Goal: Task Accomplishment & Management: Use online tool/utility

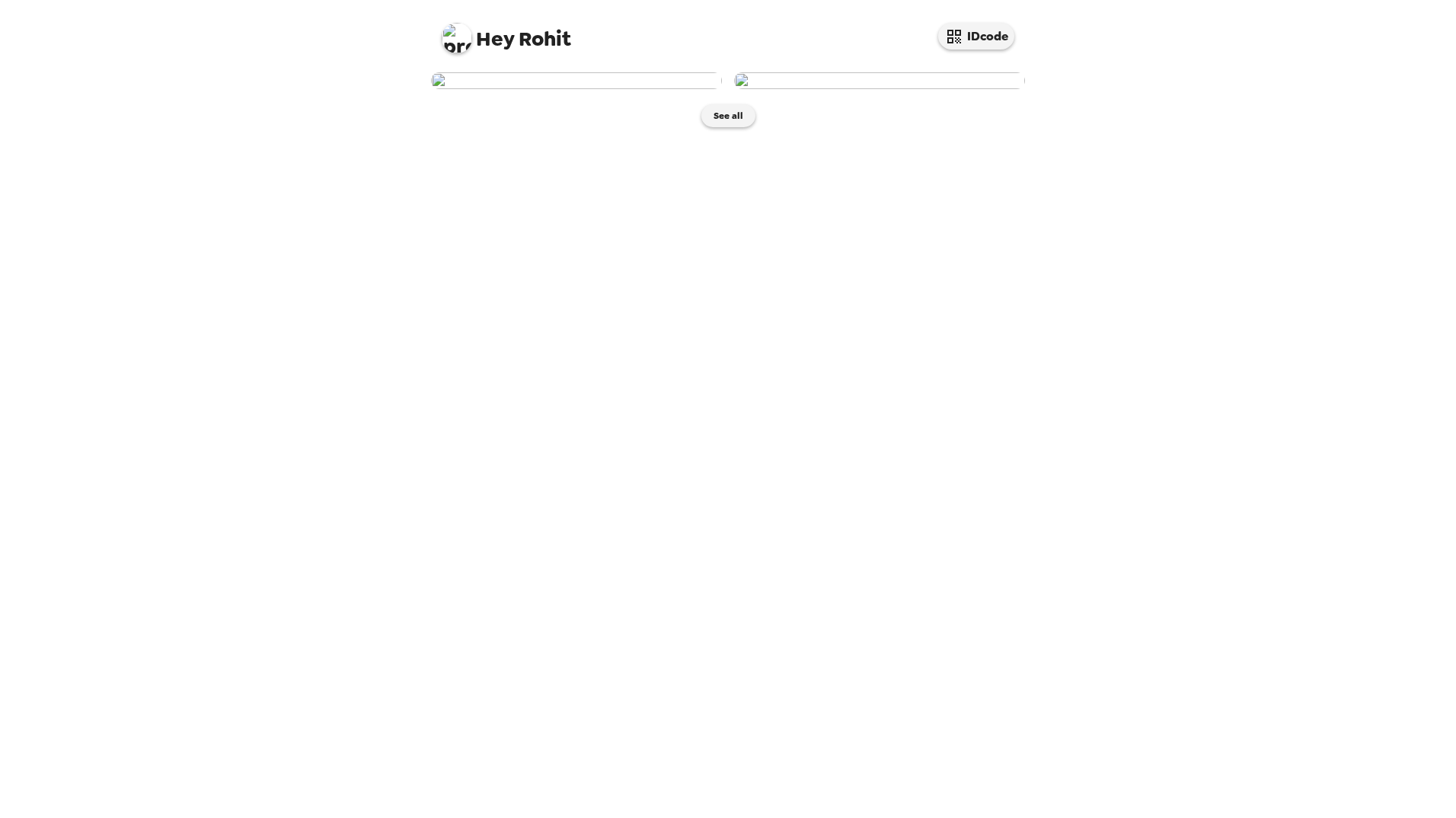
click at [620, 89] on img at bounding box center [577, 80] width 291 height 17
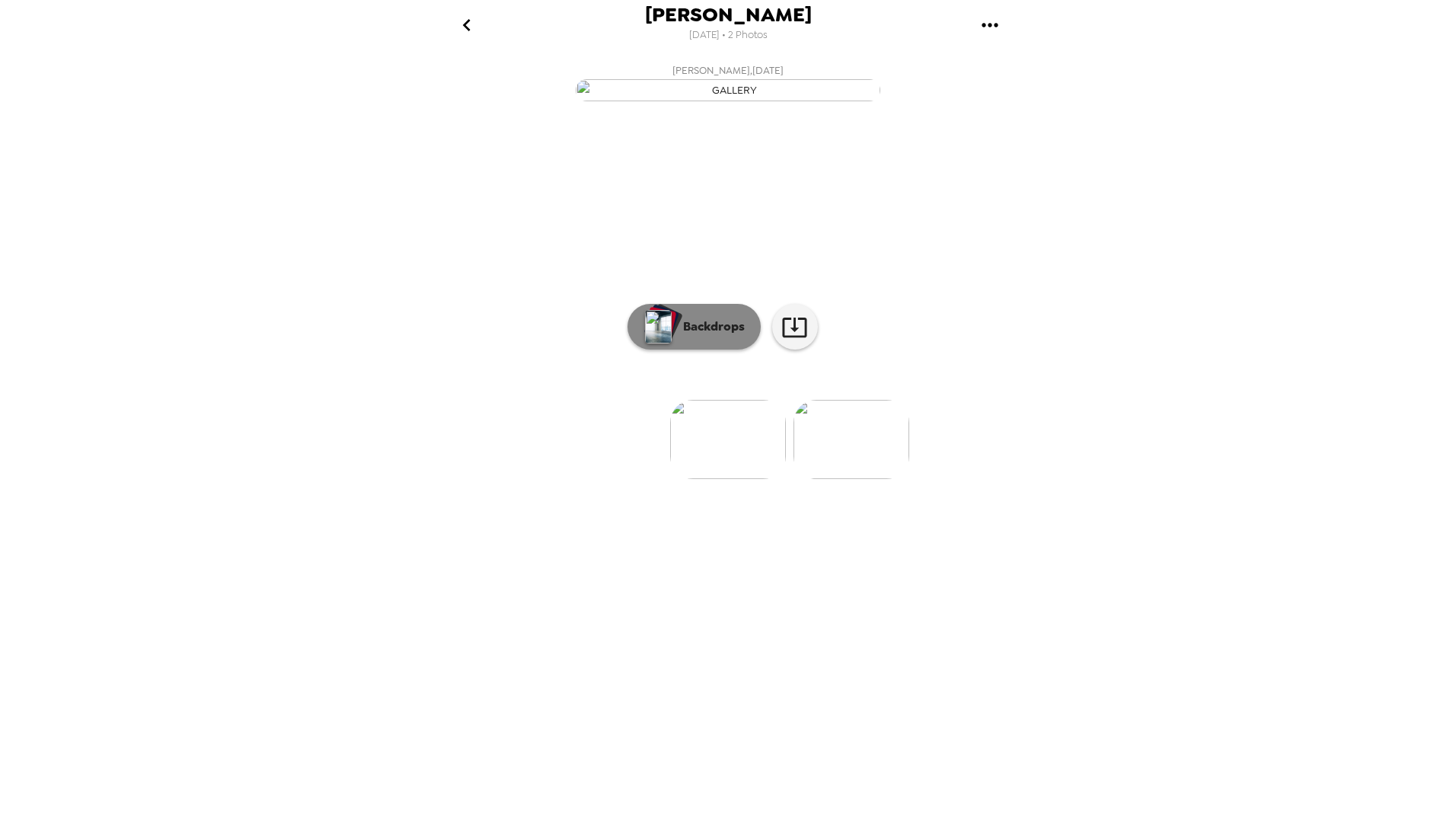
click at [717, 336] on p "Backdrops" at bounding box center [709, 326] width 70 height 18
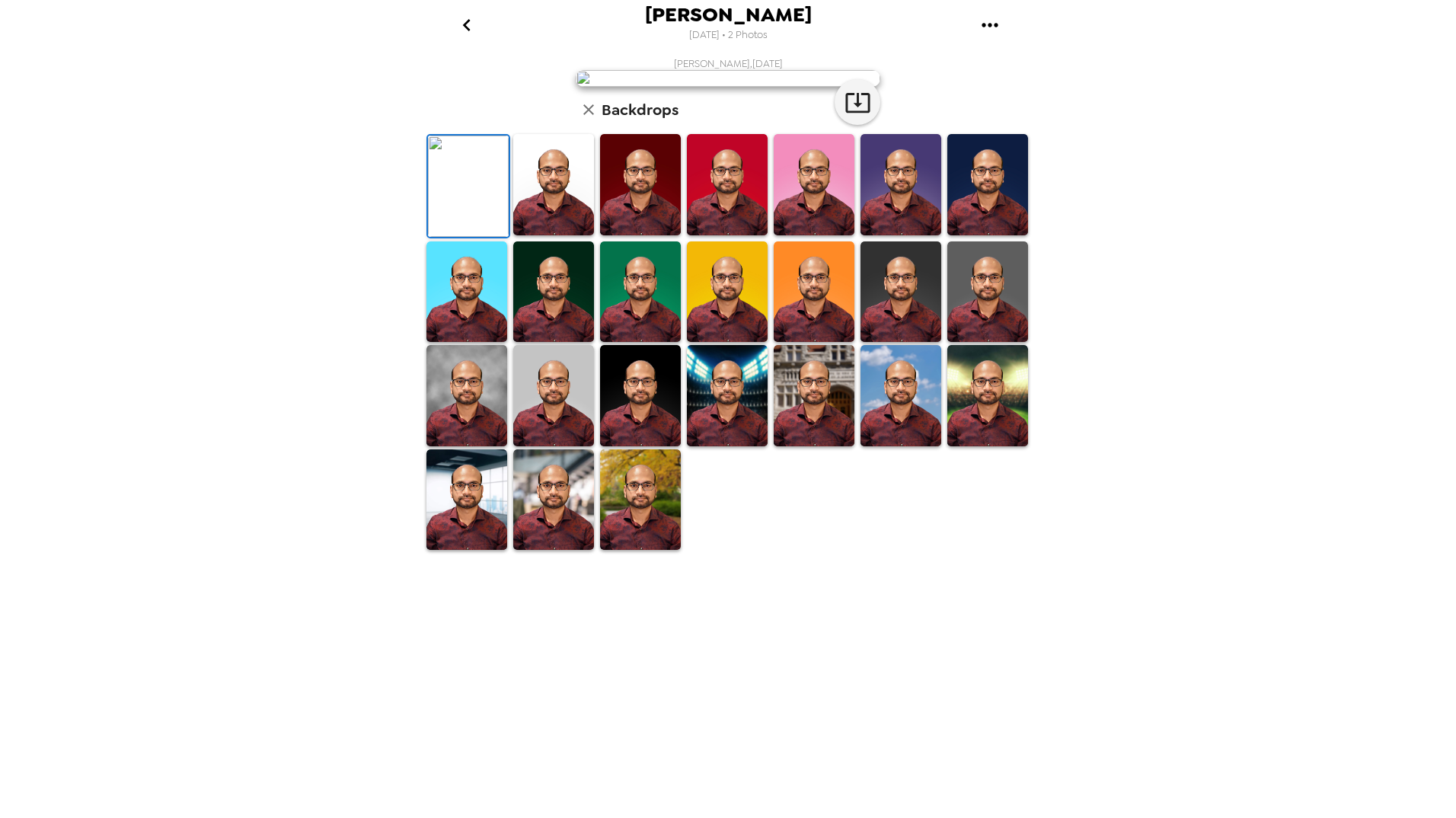
scroll to position [95, 0]
click at [556, 343] on img at bounding box center [553, 292] width 80 height 101
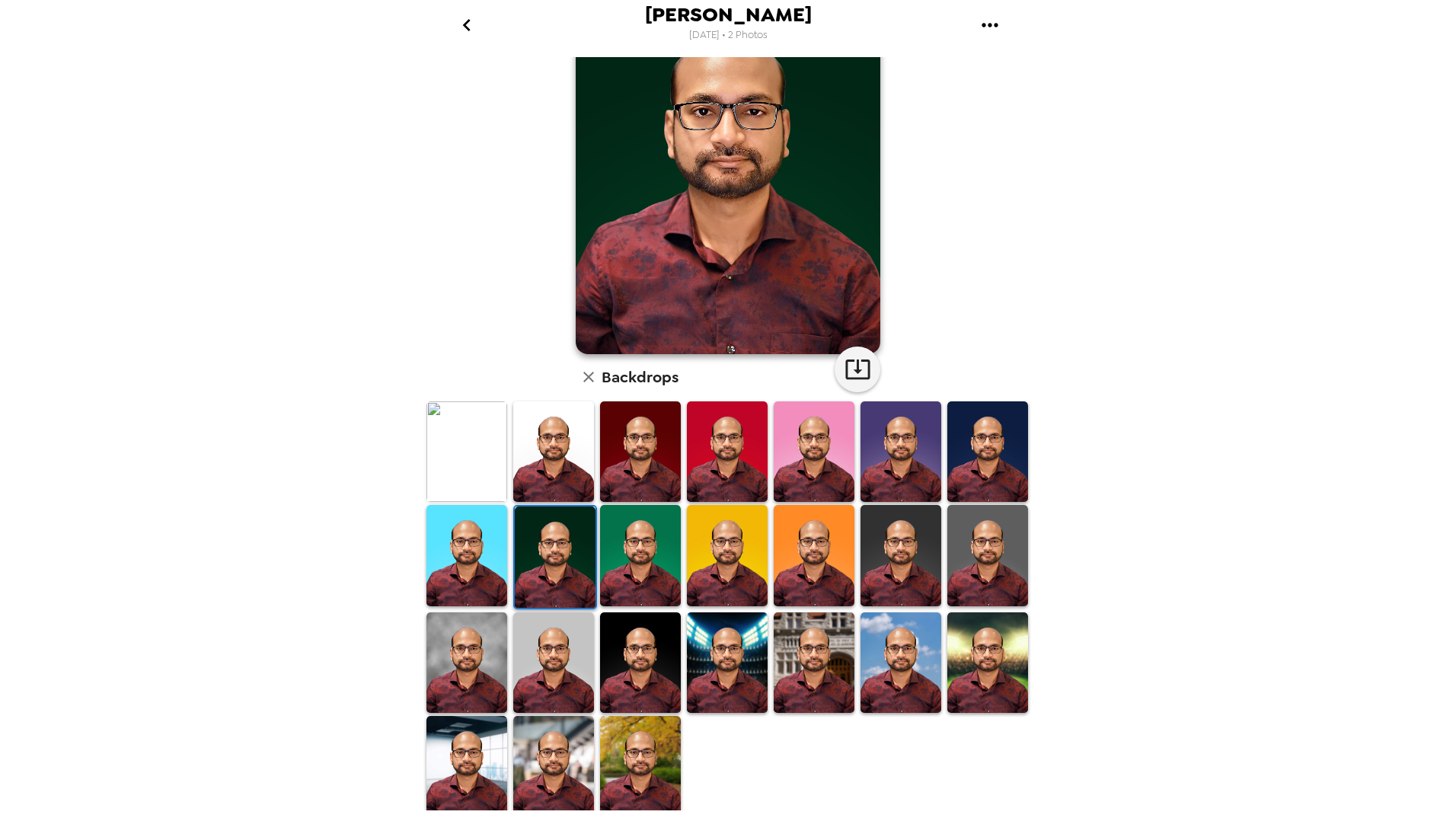
click at [899, 664] on img at bounding box center [900, 663] width 80 height 101
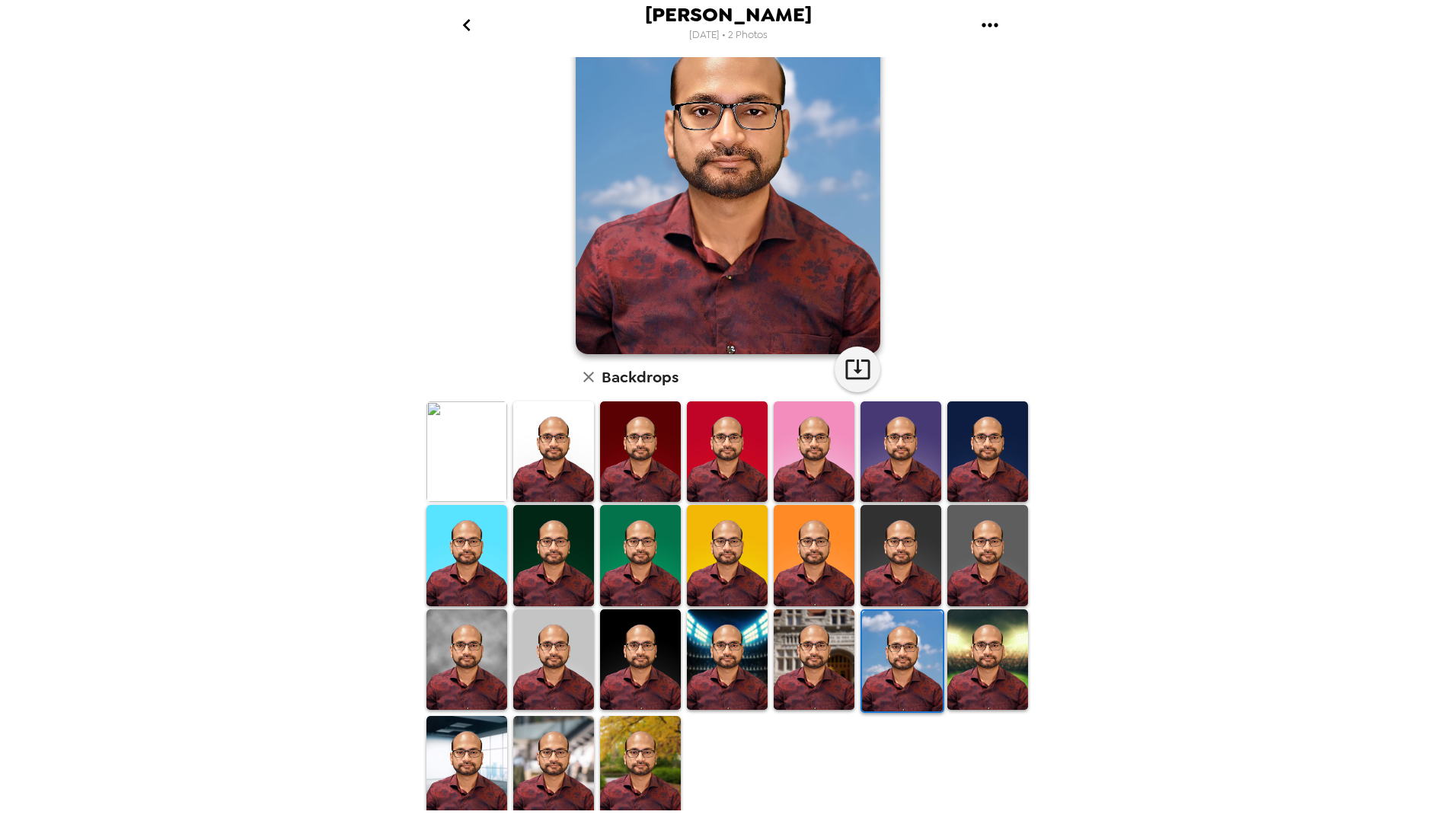
click at [980, 566] on img at bounding box center [987, 556] width 80 height 101
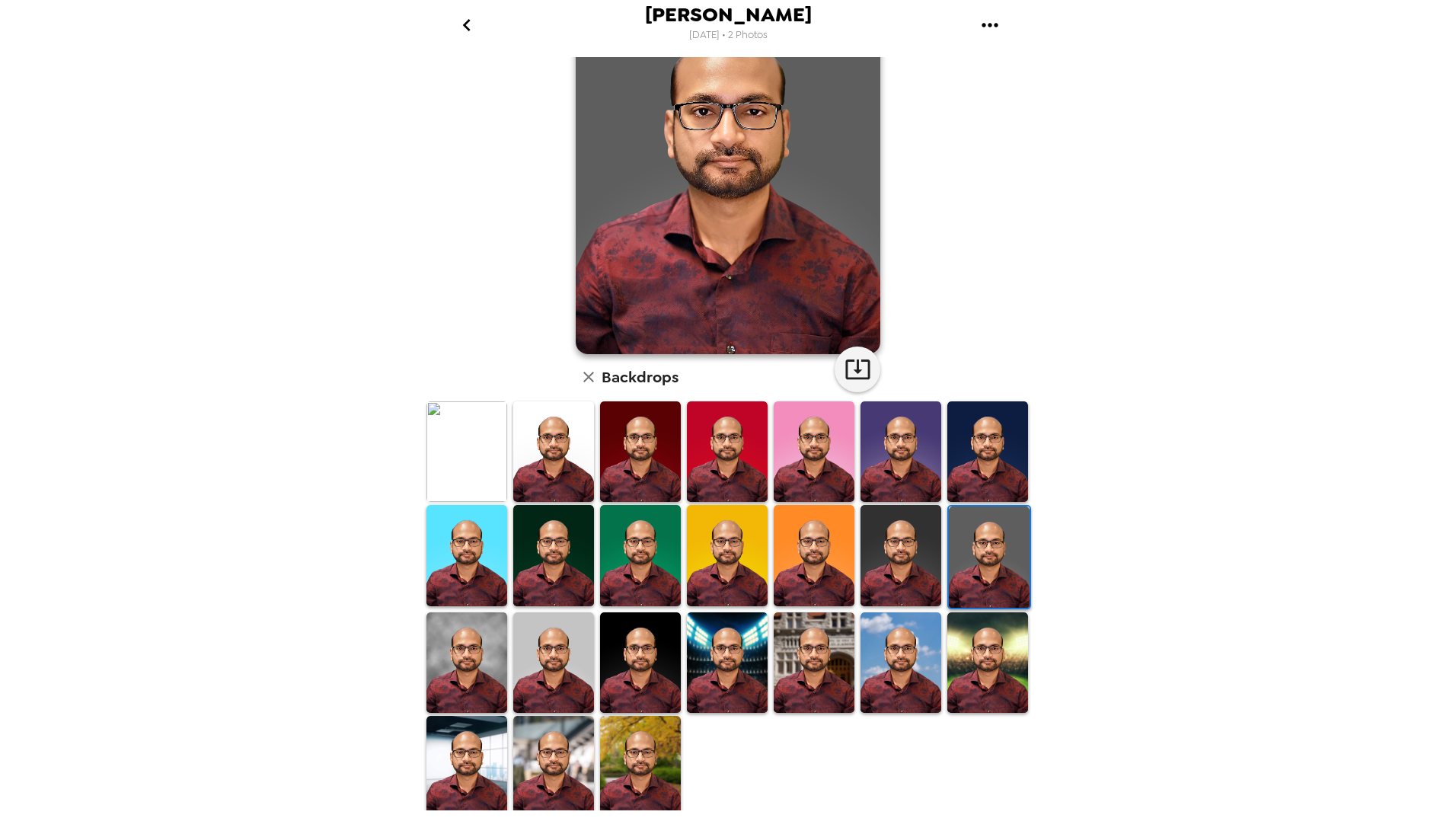
click at [630, 757] on img at bounding box center [640, 766] width 80 height 101
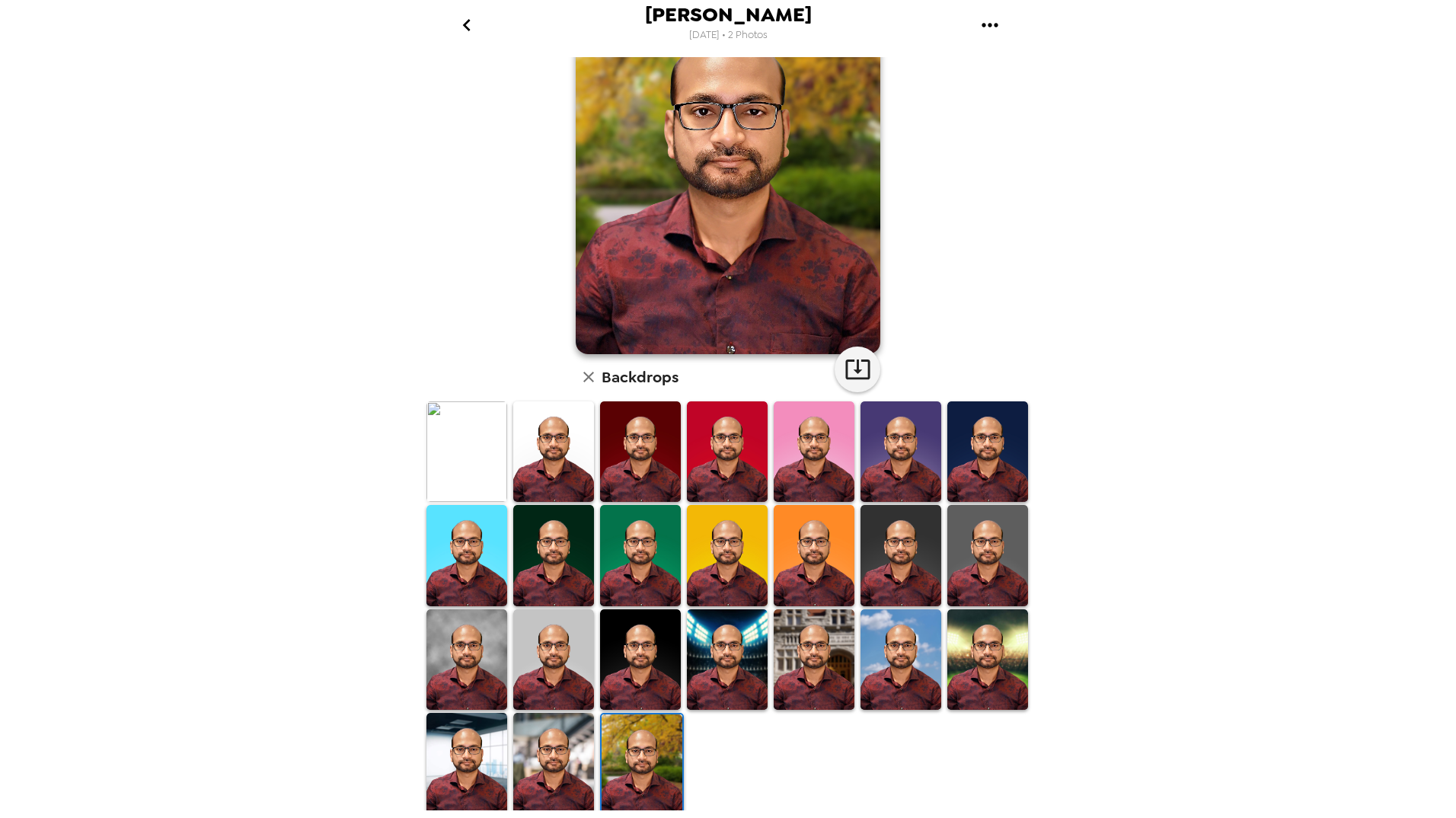
click at [484, 766] on img at bounding box center [466, 764] width 80 height 101
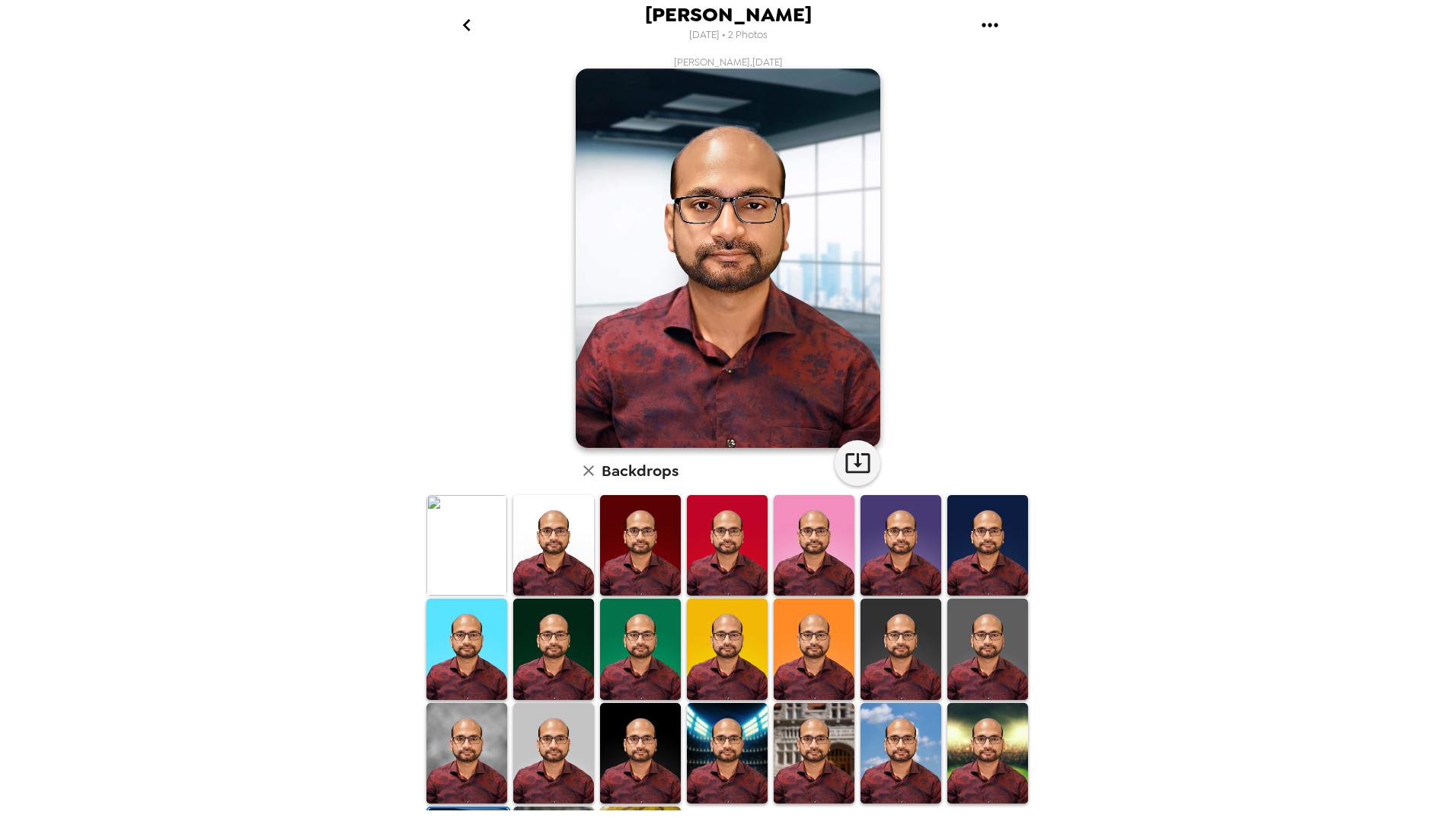
scroll to position [0, 0]
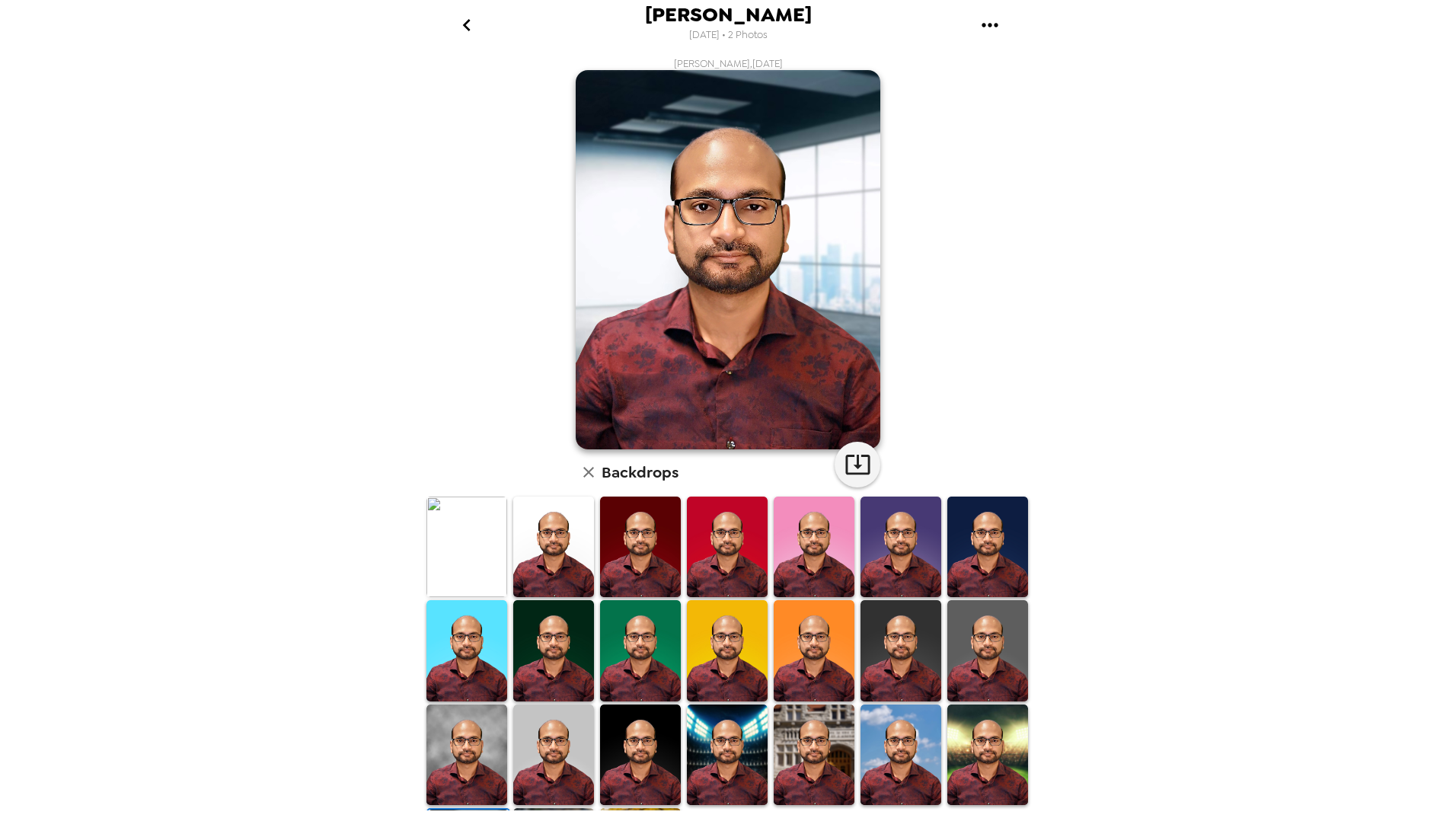
click at [486, 528] on img at bounding box center [466, 547] width 80 height 101
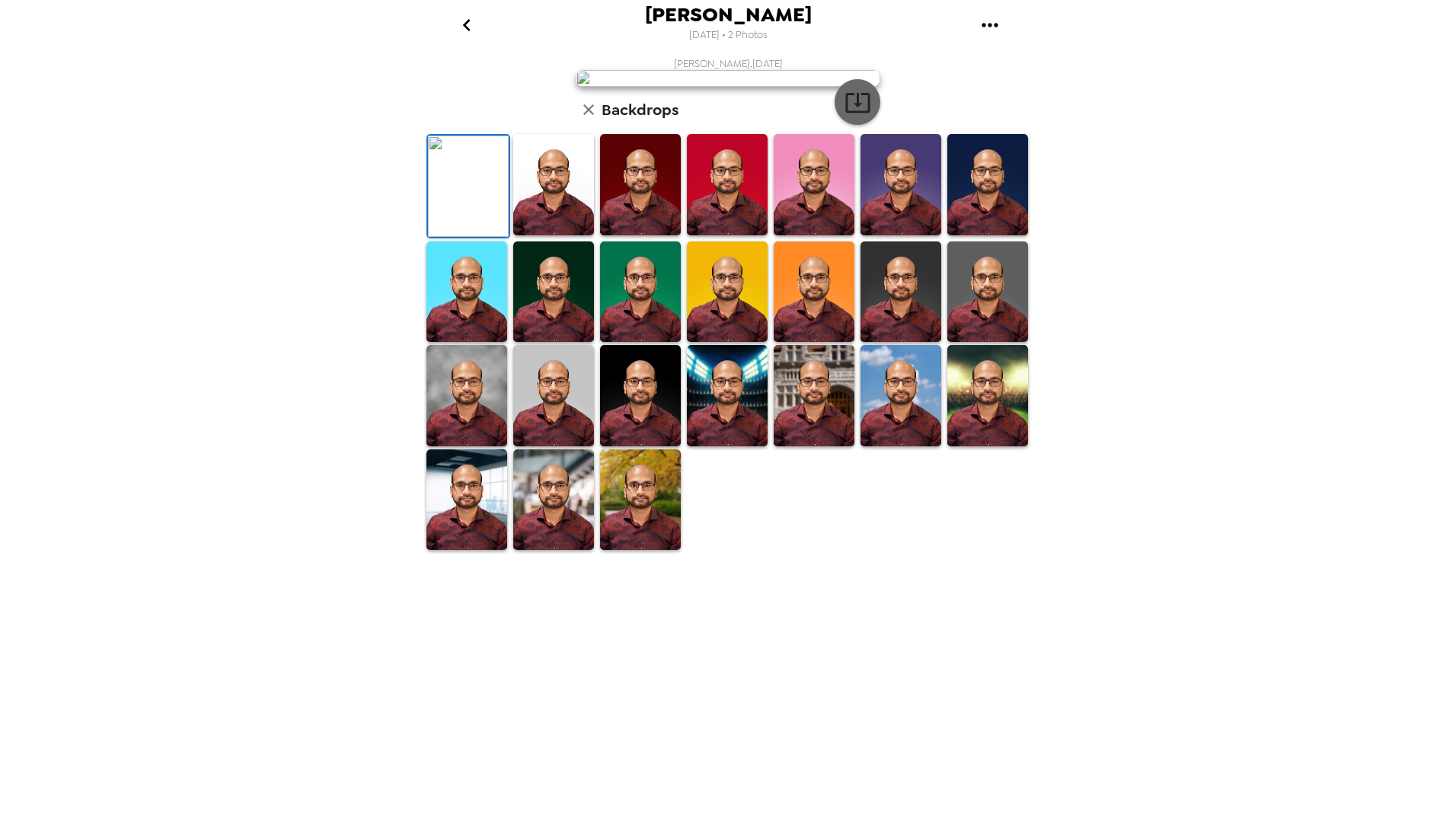
click at [852, 113] on icon "button" at bounding box center [857, 103] width 24 height 20
click at [473, 28] on icon "go back" at bounding box center [466, 24] width 24 height 24
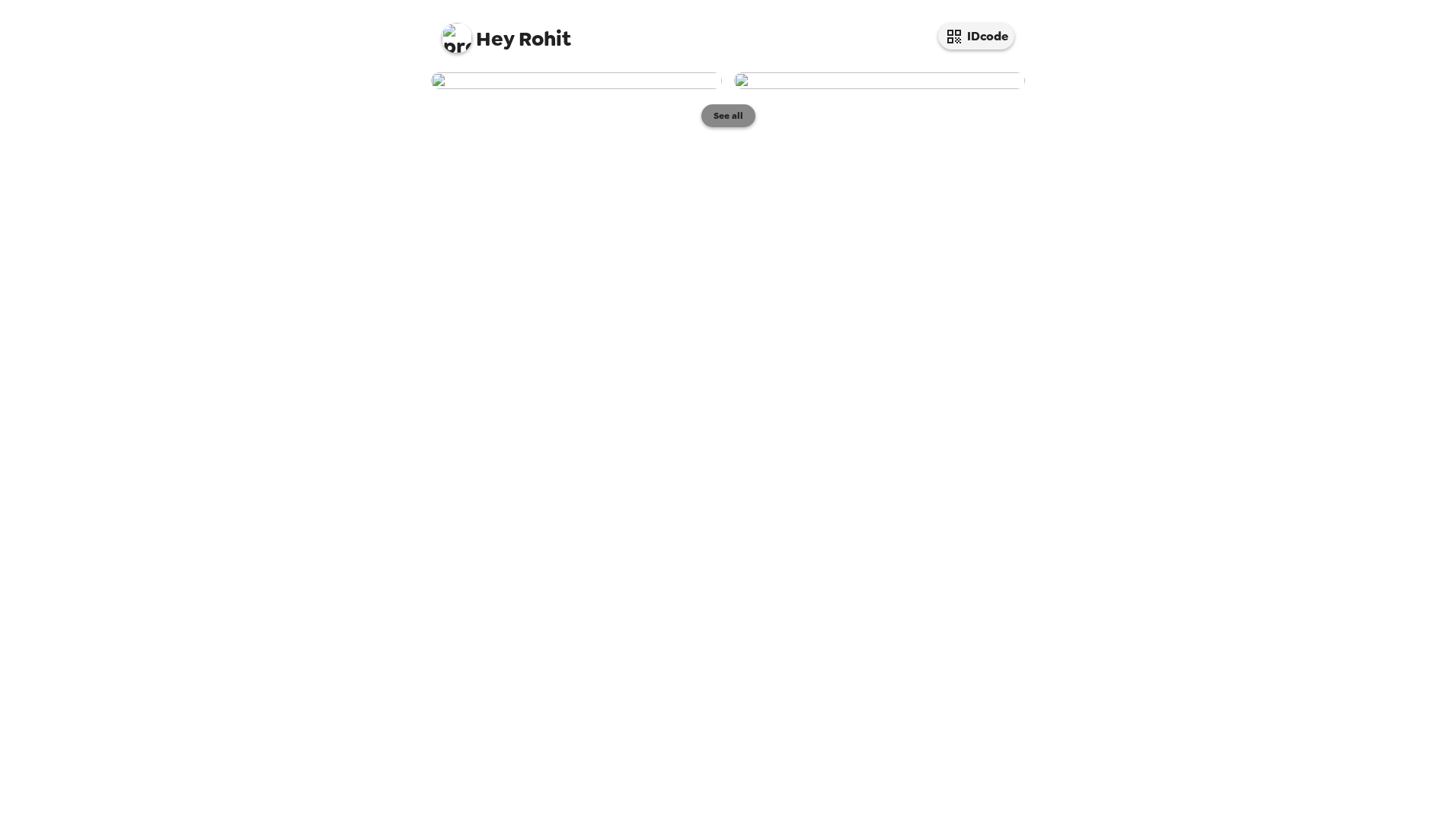
click at [737, 127] on button "See all" at bounding box center [728, 115] width 54 height 23
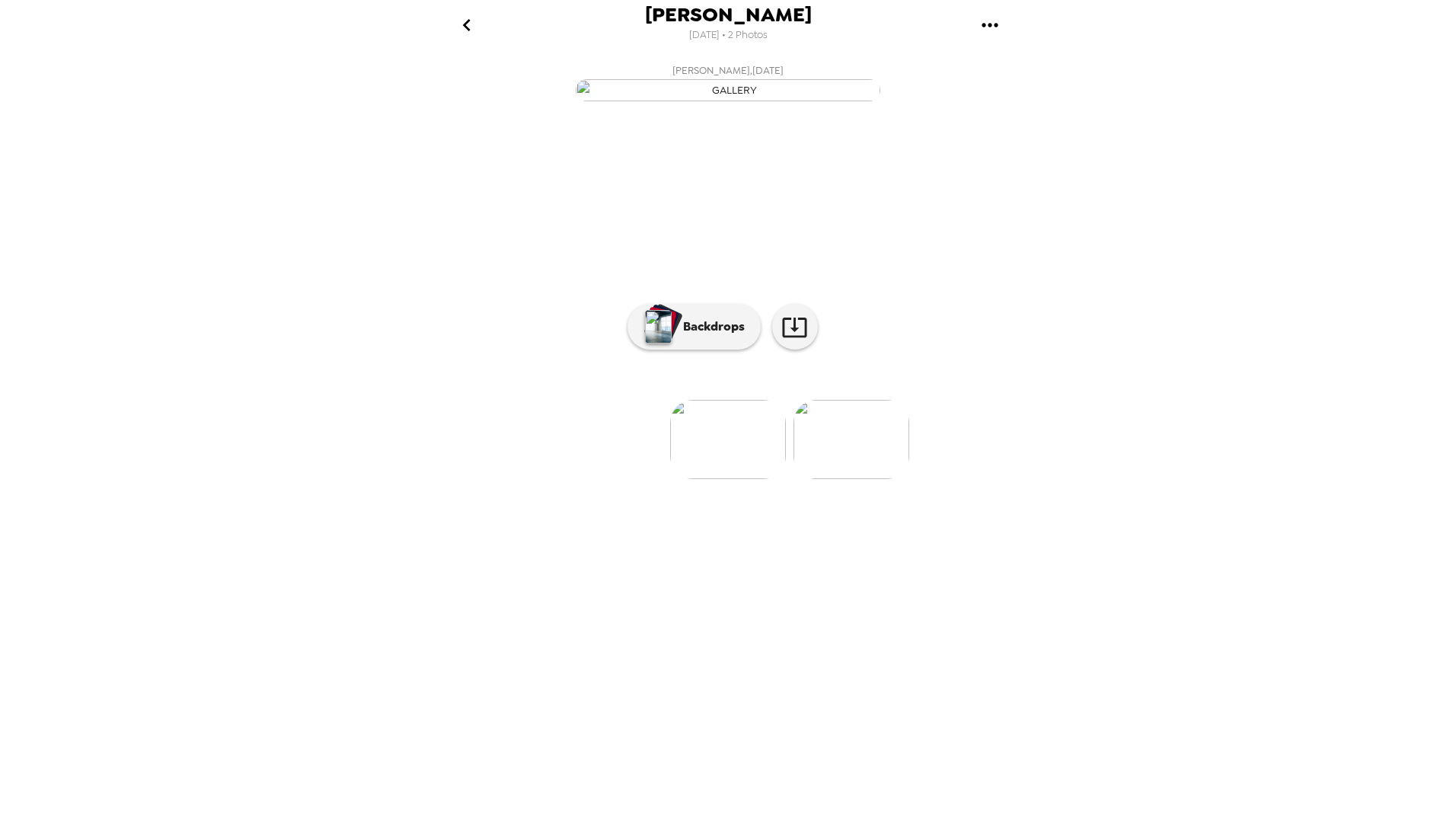
click at [834, 479] on img at bounding box center [851, 439] width 116 height 80
click at [624, 479] on img at bounding box center [606, 439] width 116 height 80
click at [730, 336] on p "Backdrops" at bounding box center [709, 326] width 70 height 18
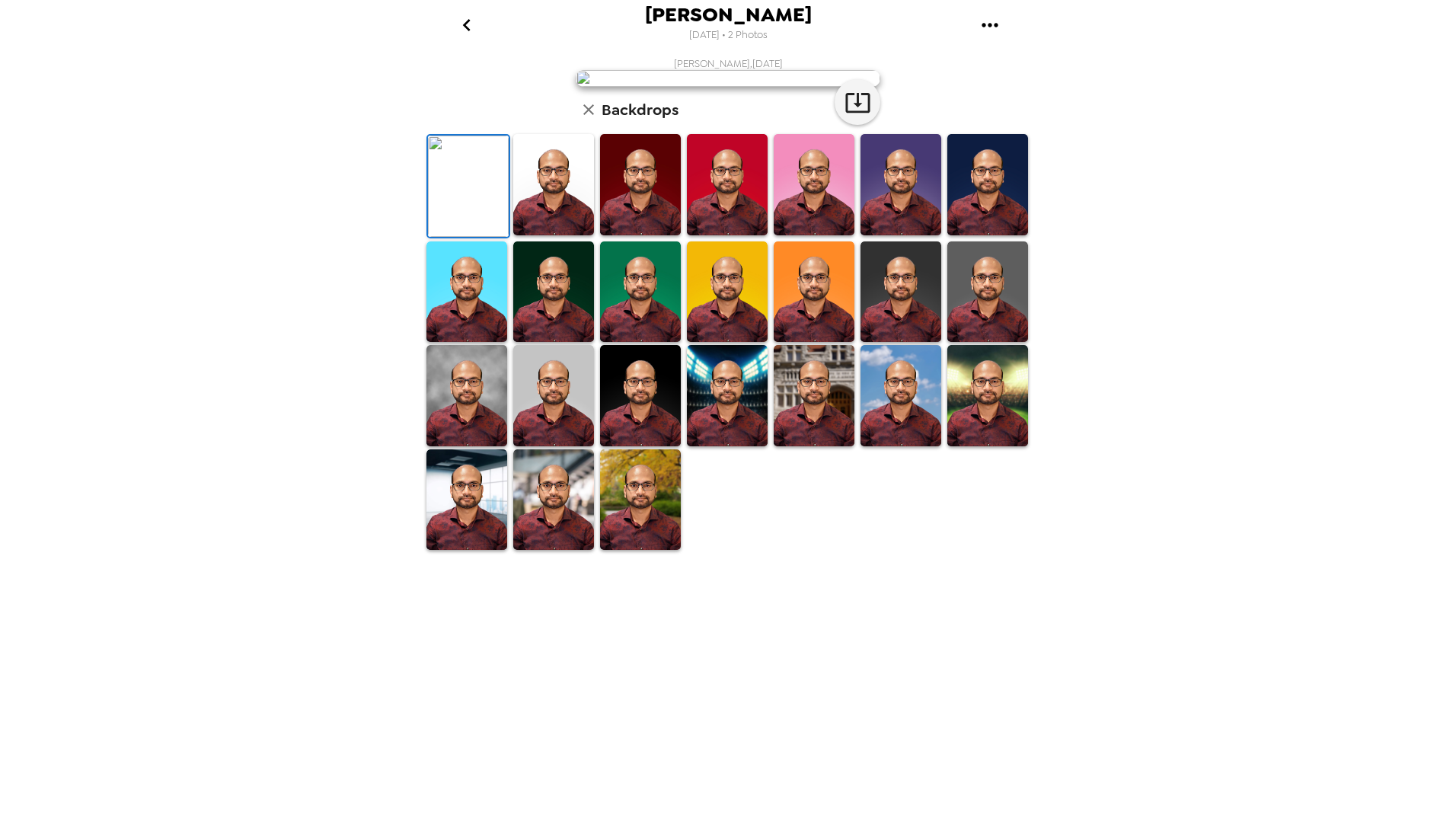
click at [630, 235] on img at bounding box center [640, 184] width 80 height 101
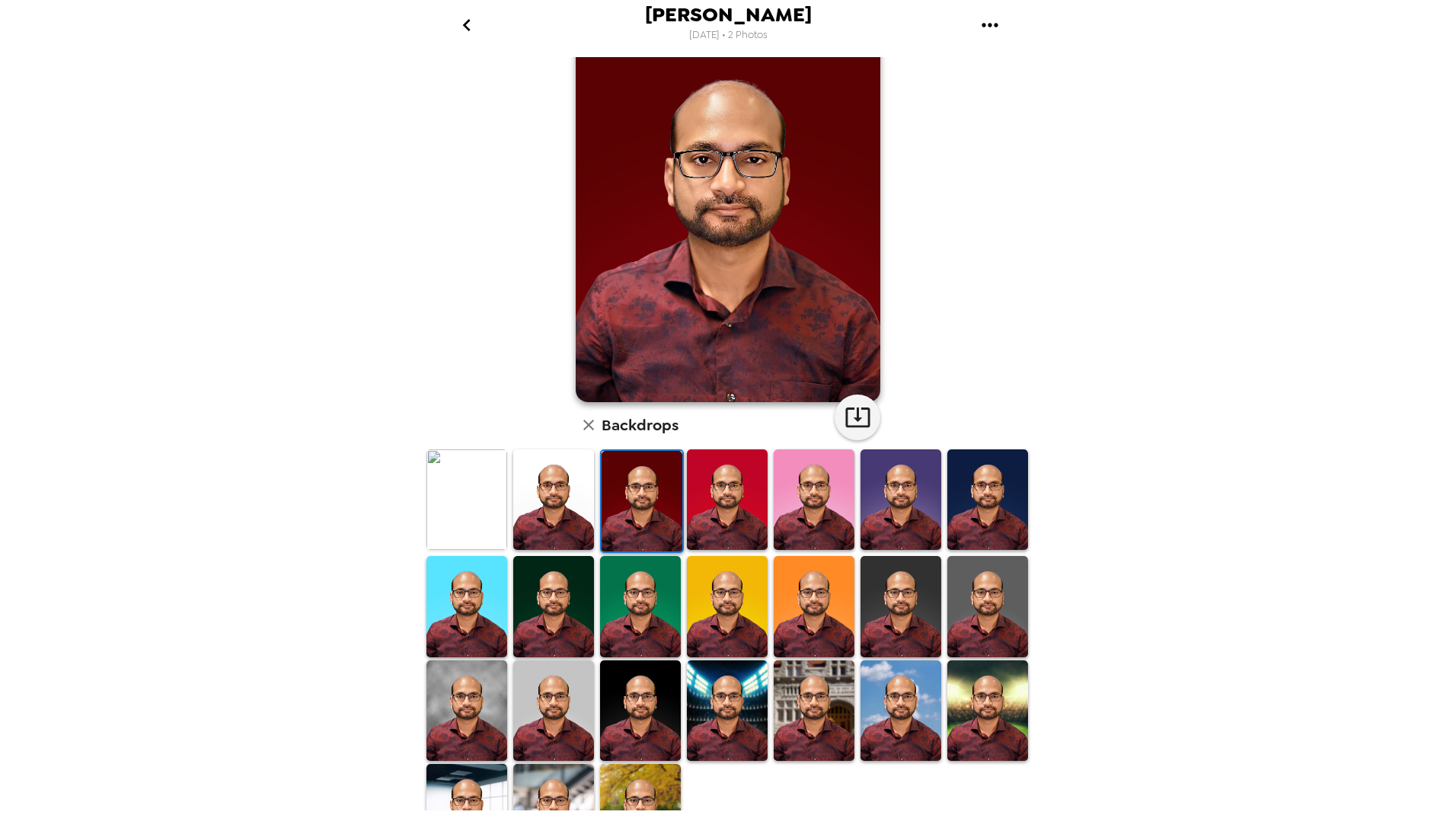
scroll to position [95, 0]
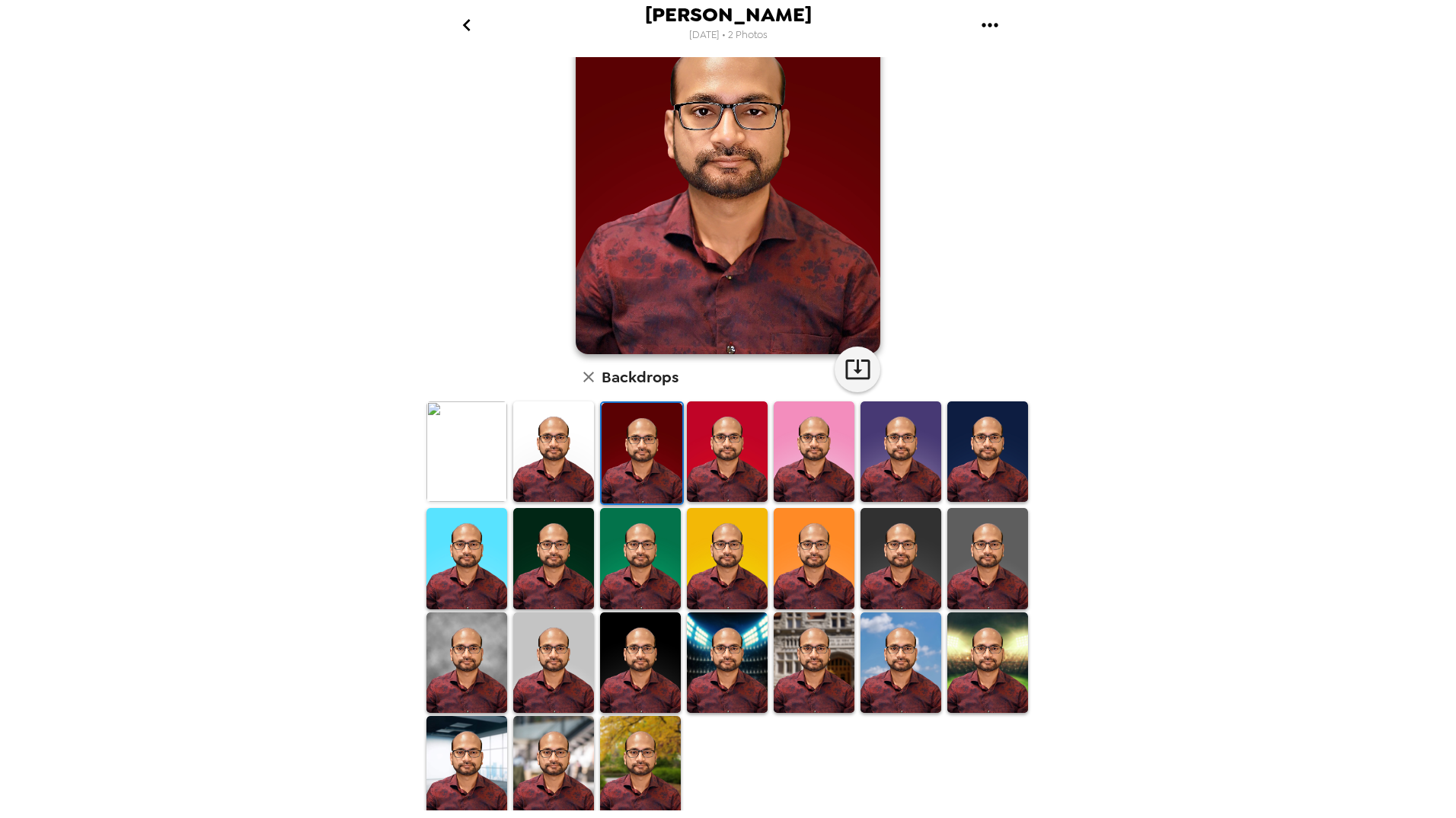
click at [892, 644] on img at bounding box center [900, 663] width 80 height 101
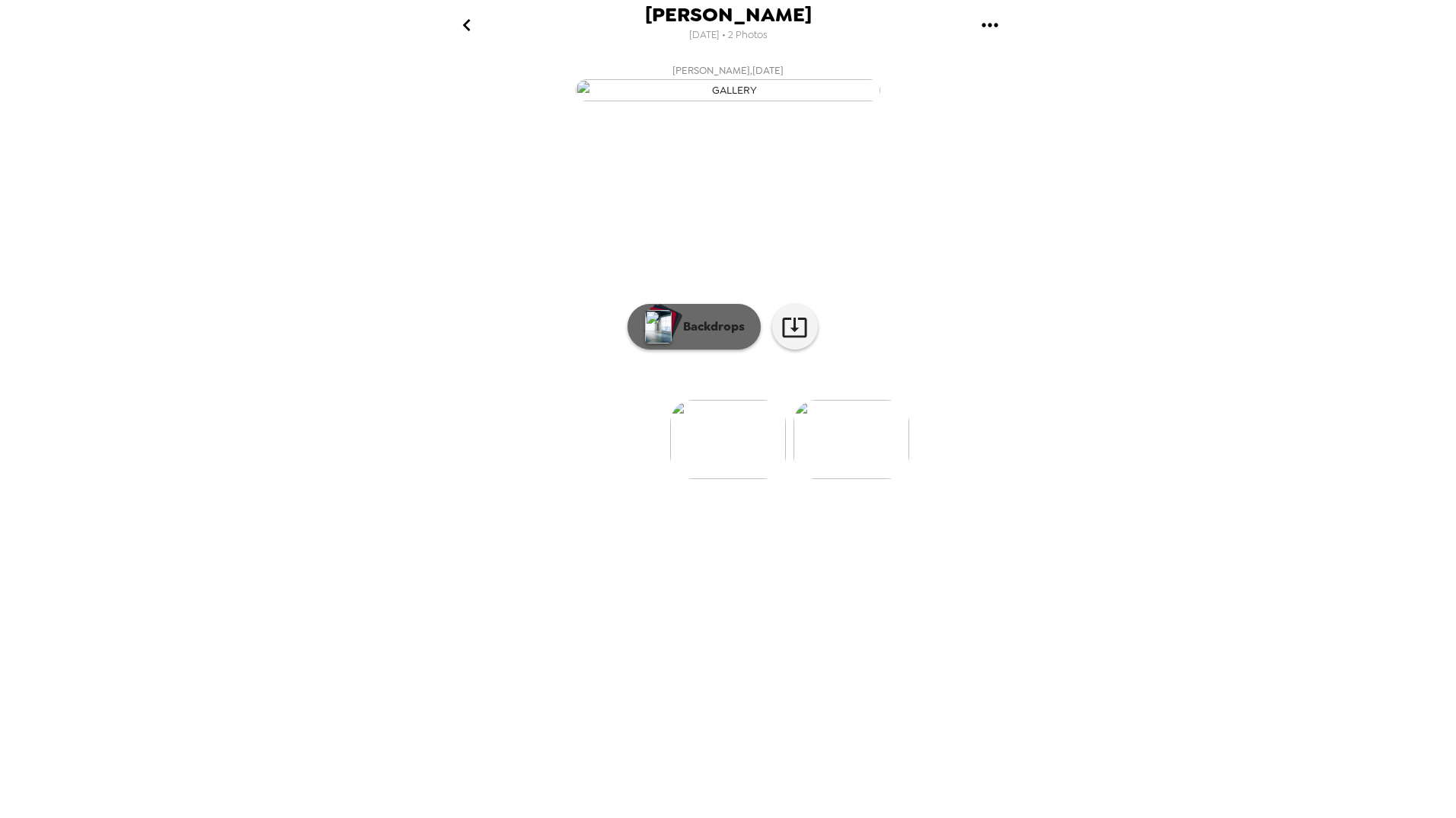
click at [704, 336] on p "Backdrops" at bounding box center [709, 326] width 70 height 18
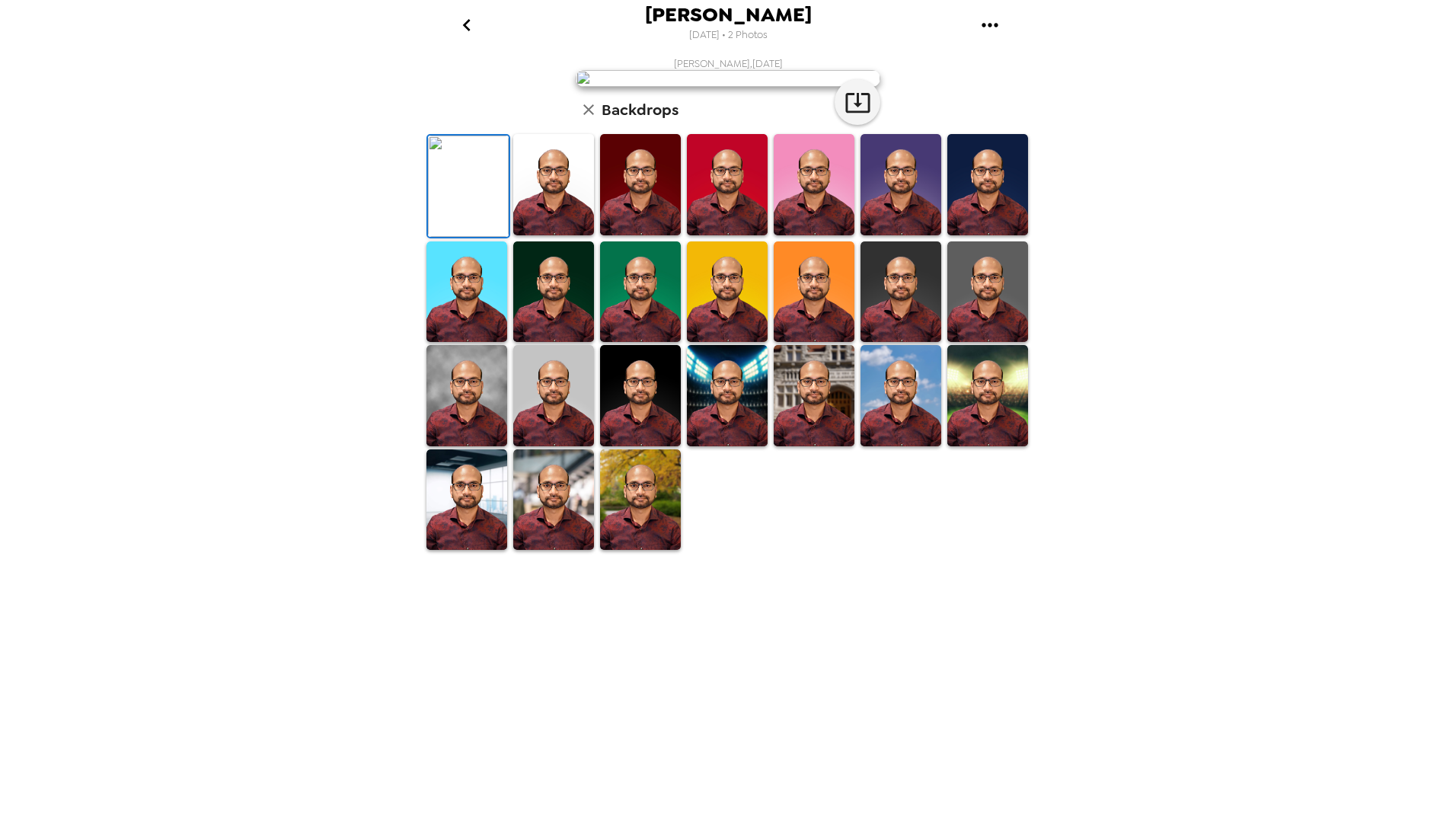
scroll to position [95, 0]
click at [547, 235] on img at bounding box center [553, 184] width 80 height 101
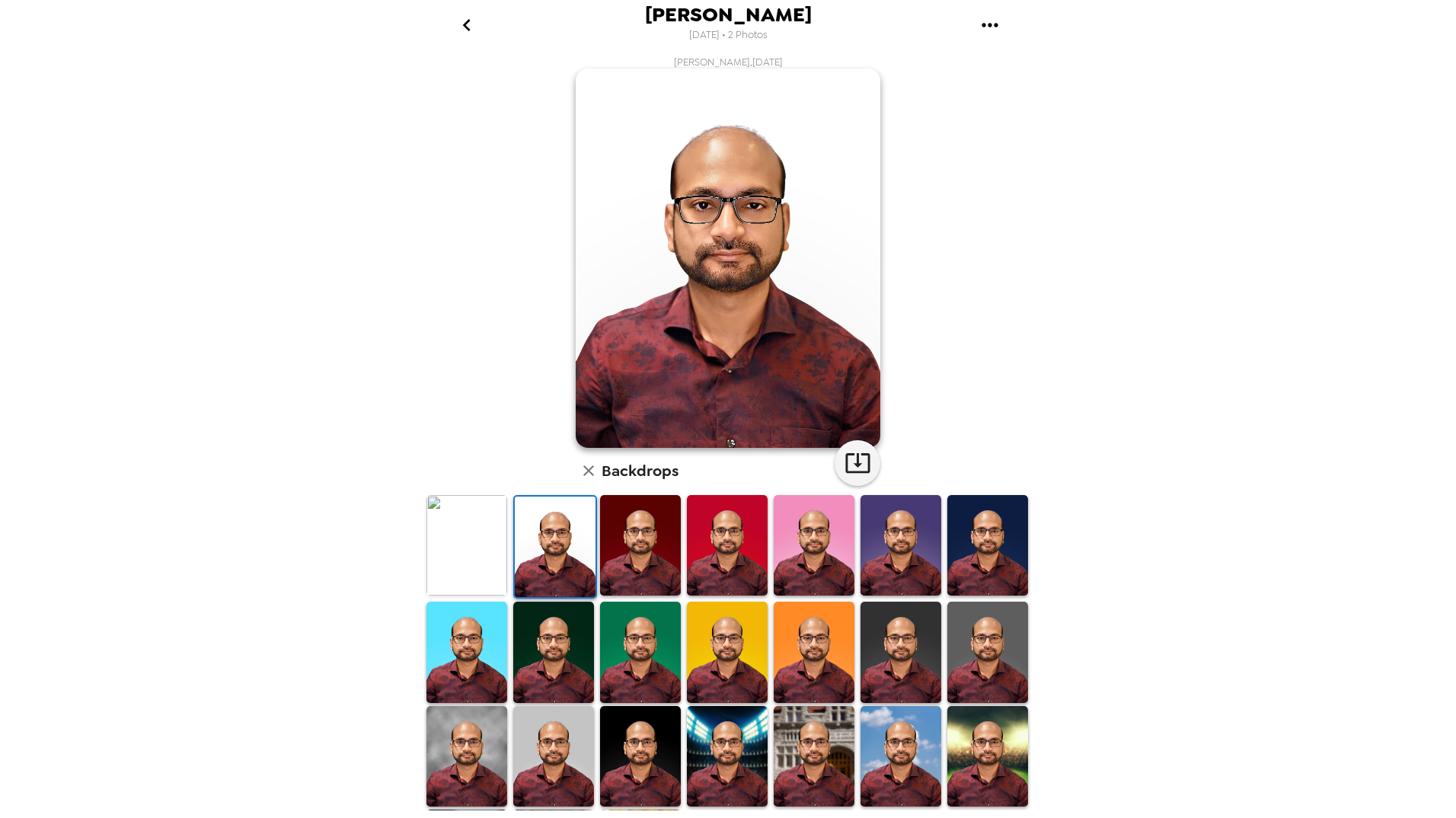
scroll to position [0, 0]
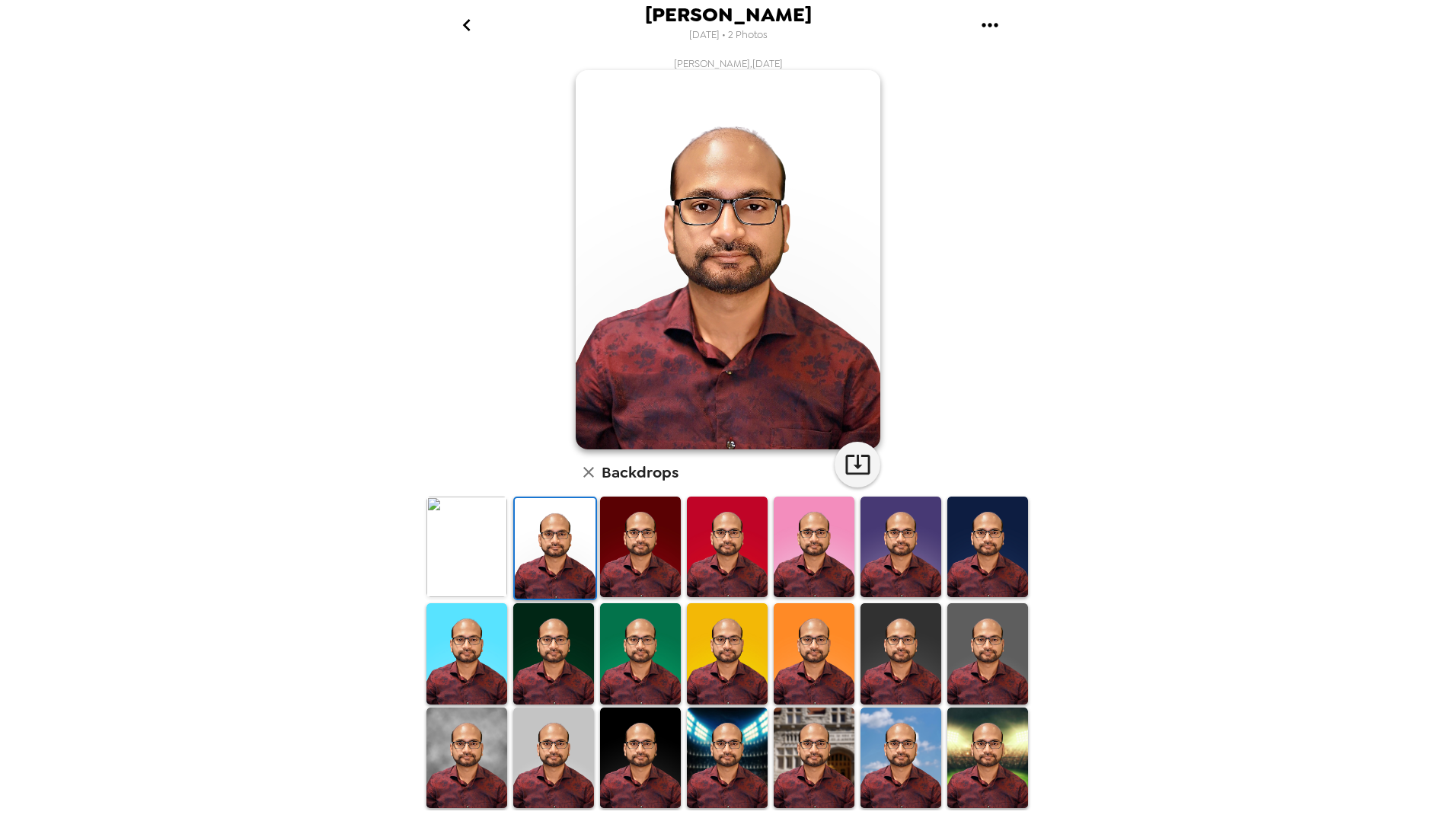
click at [484, 532] on img at bounding box center [466, 547] width 80 height 101
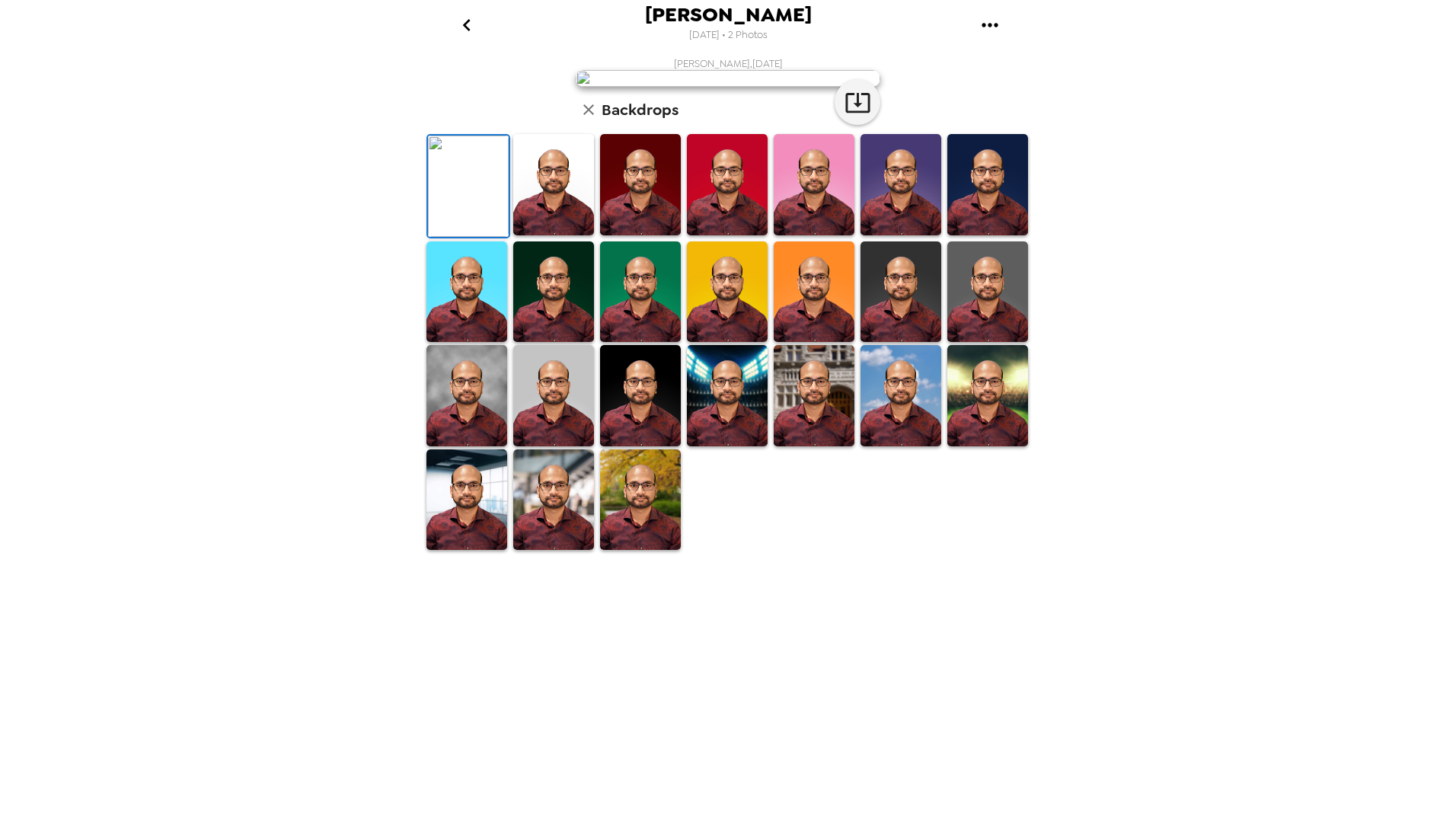
scroll to position [95, 0]
click at [651, 550] on img at bounding box center [640, 500] width 80 height 101
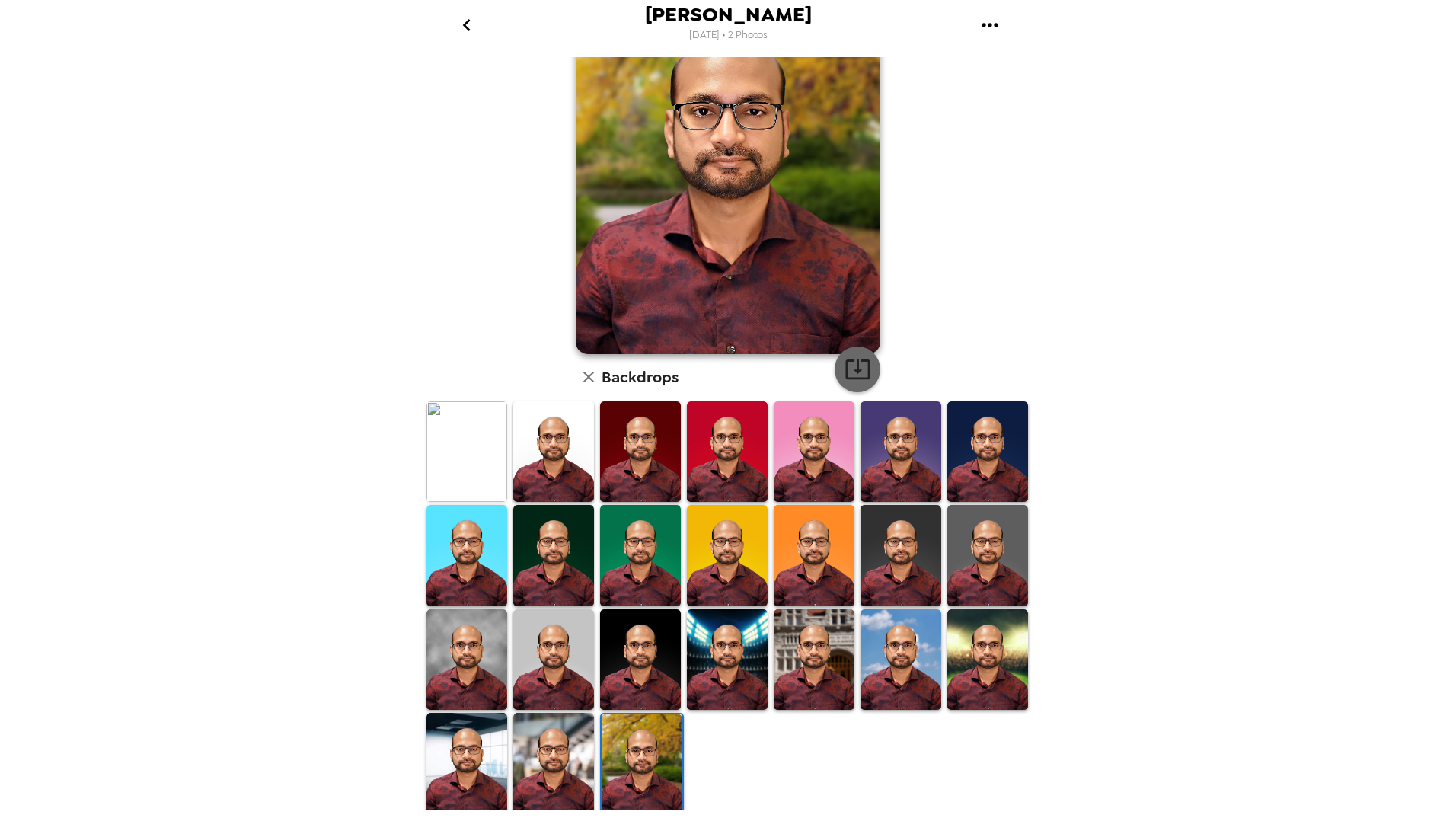
click at [846, 366] on icon "button" at bounding box center [857, 368] width 26 height 26
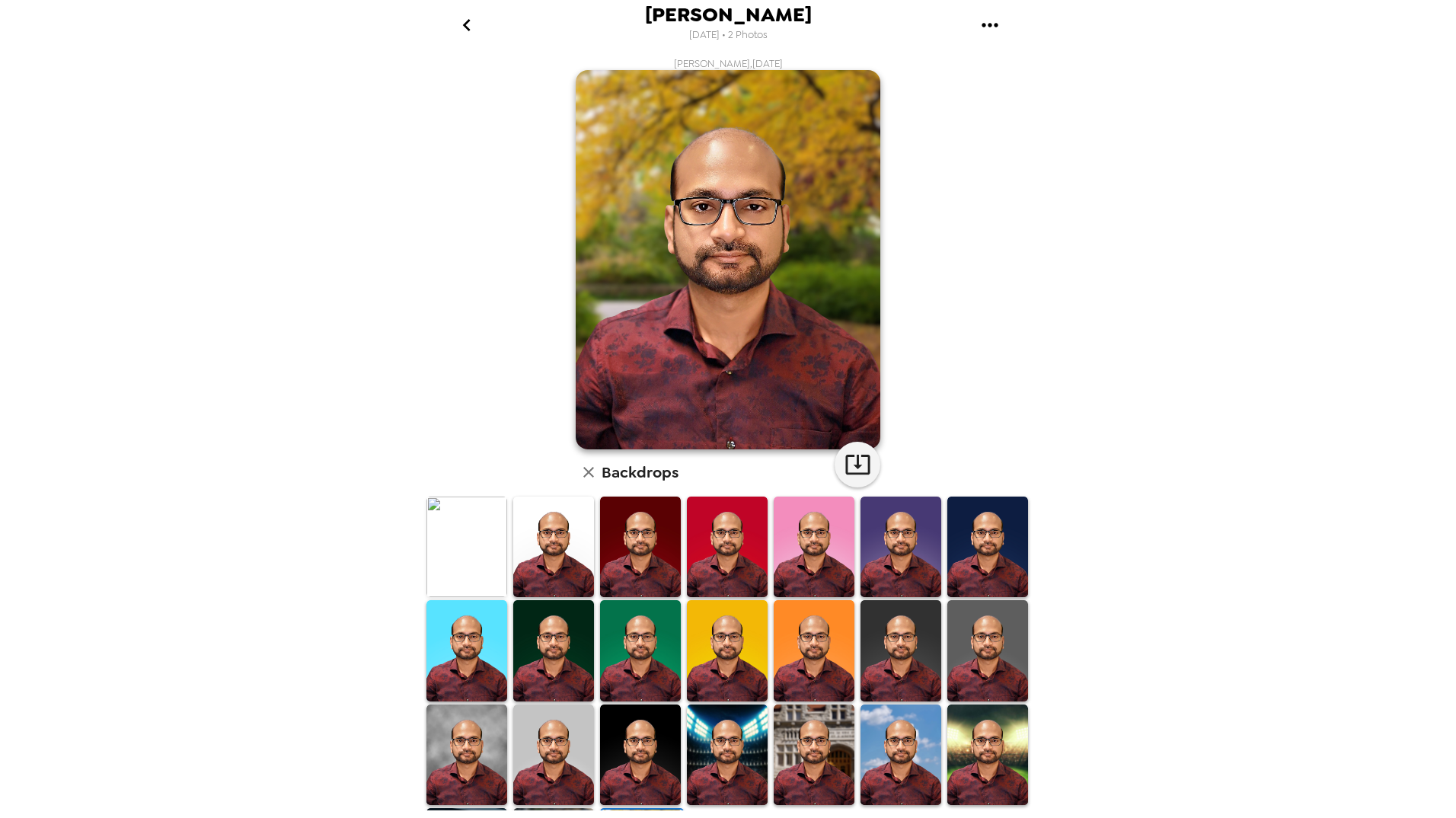
click at [564, 525] on img at bounding box center [553, 547] width 80 height 101
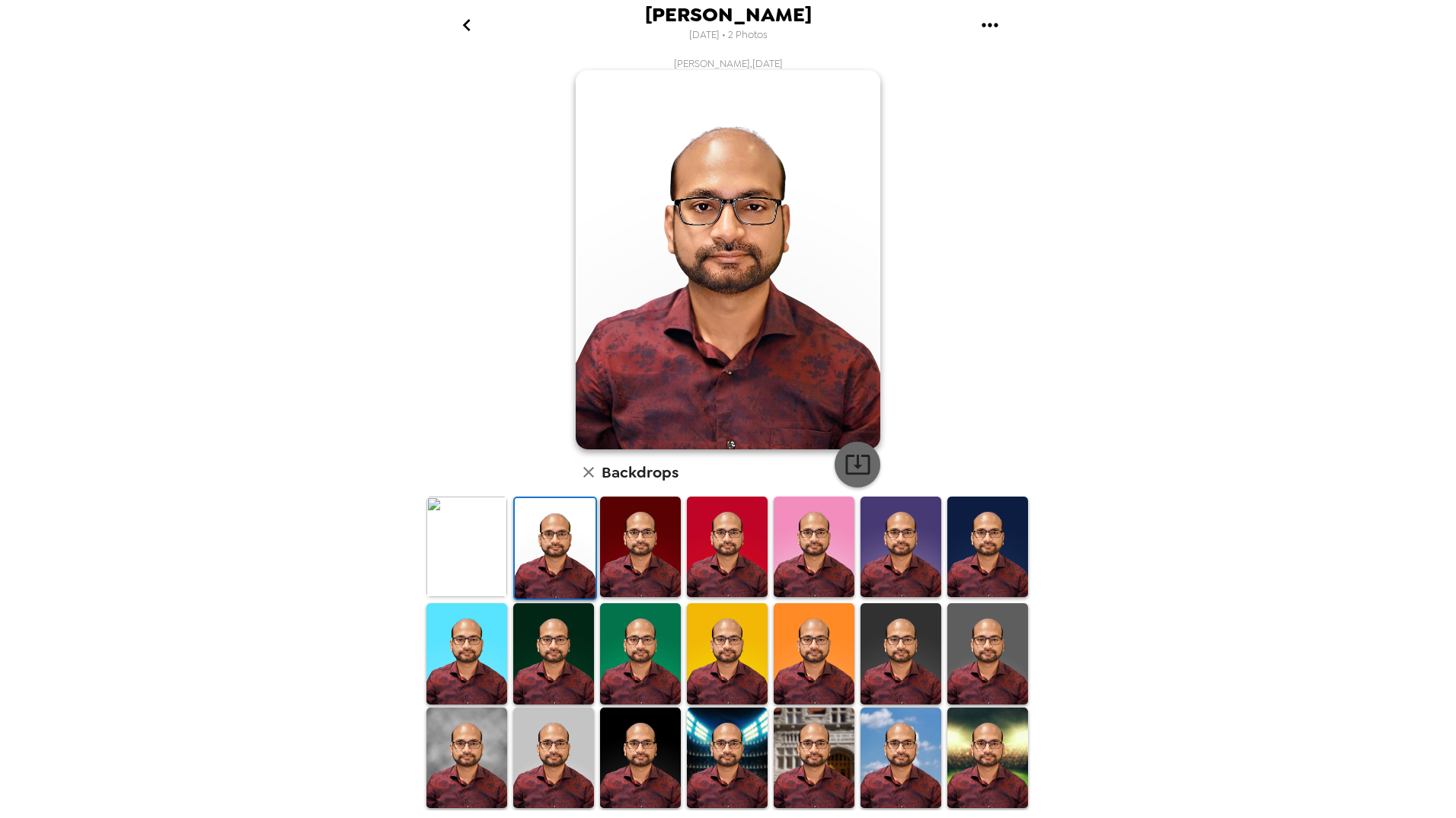
click at [854, 469] on icon "button" at bounding box center [857, 464] width 26 height 26
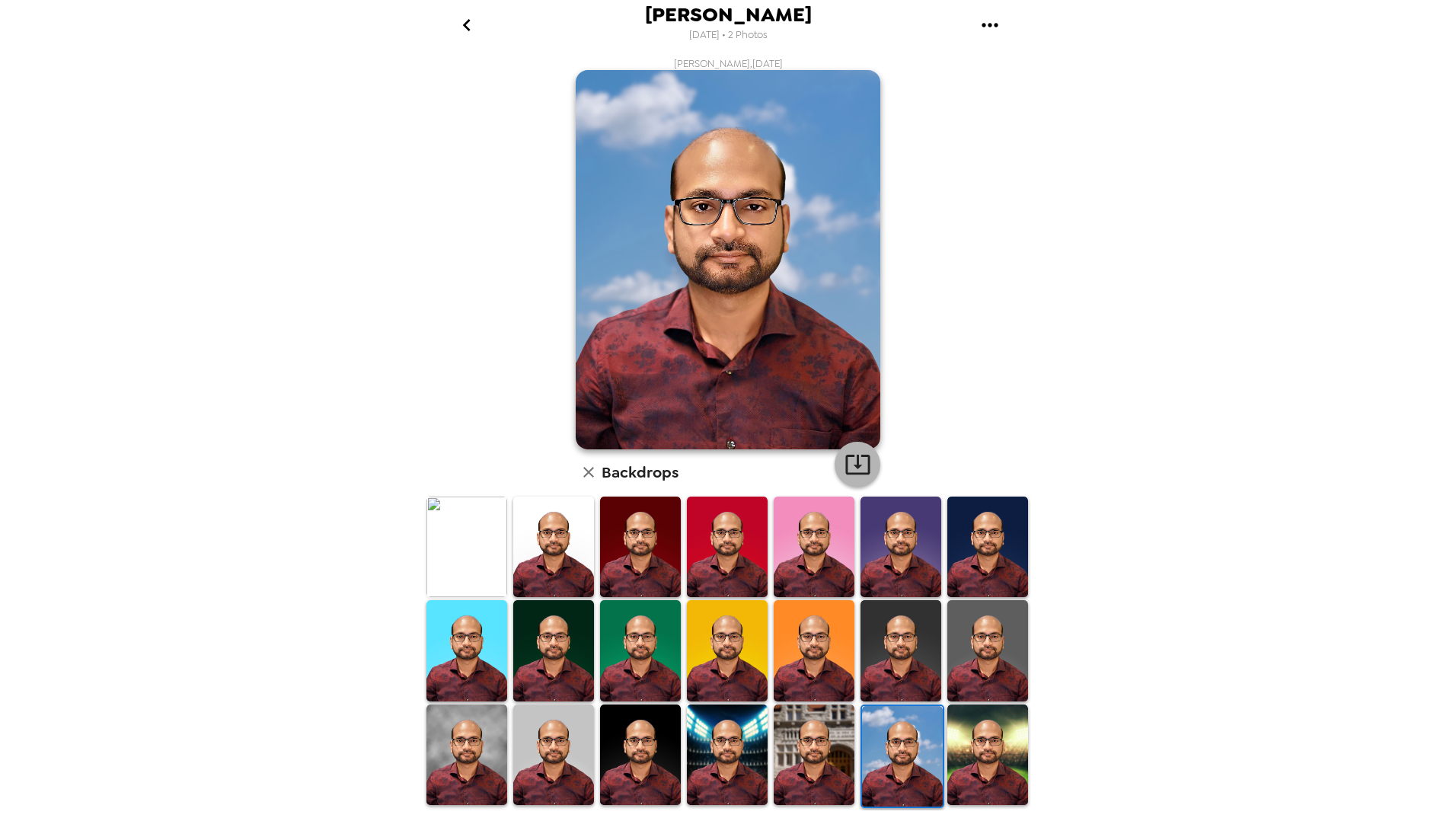
click at [852, 456] on icon "button" at bounding box center [857, 465] width 24 height 20
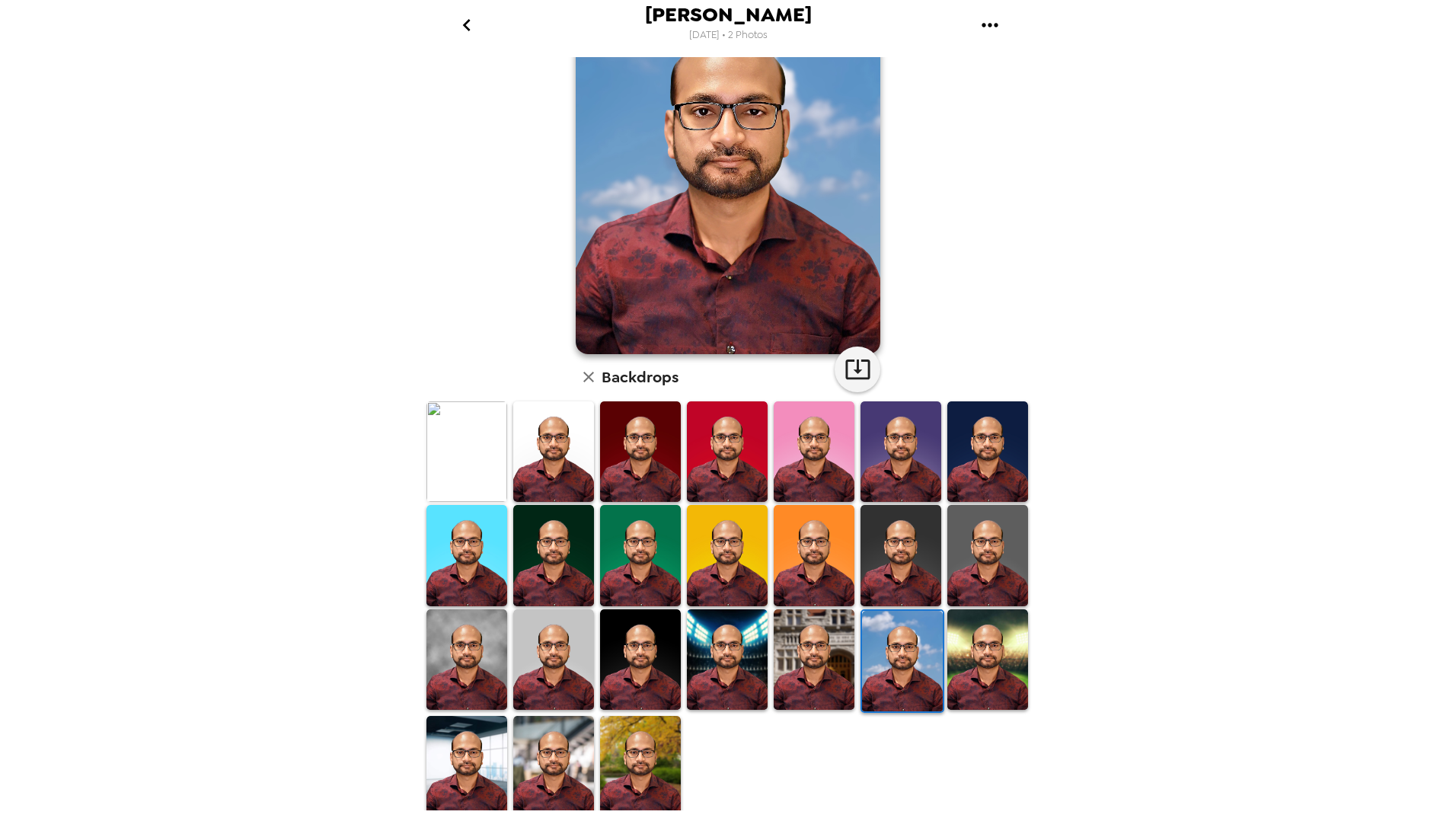
click at [563, 752] on img at bounding box center [553, 766] width 80 height 100
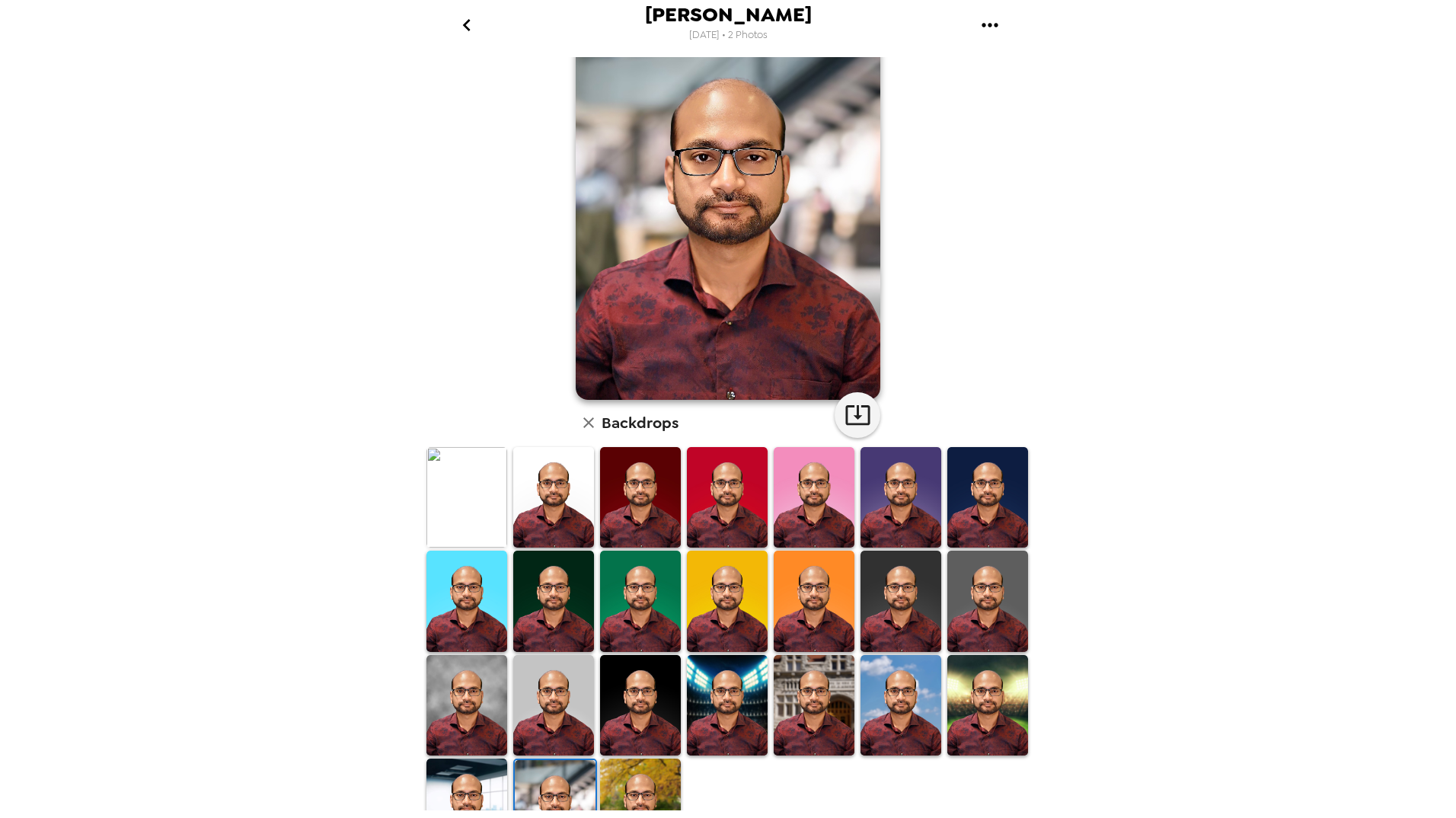
scroll to position [76, 0]
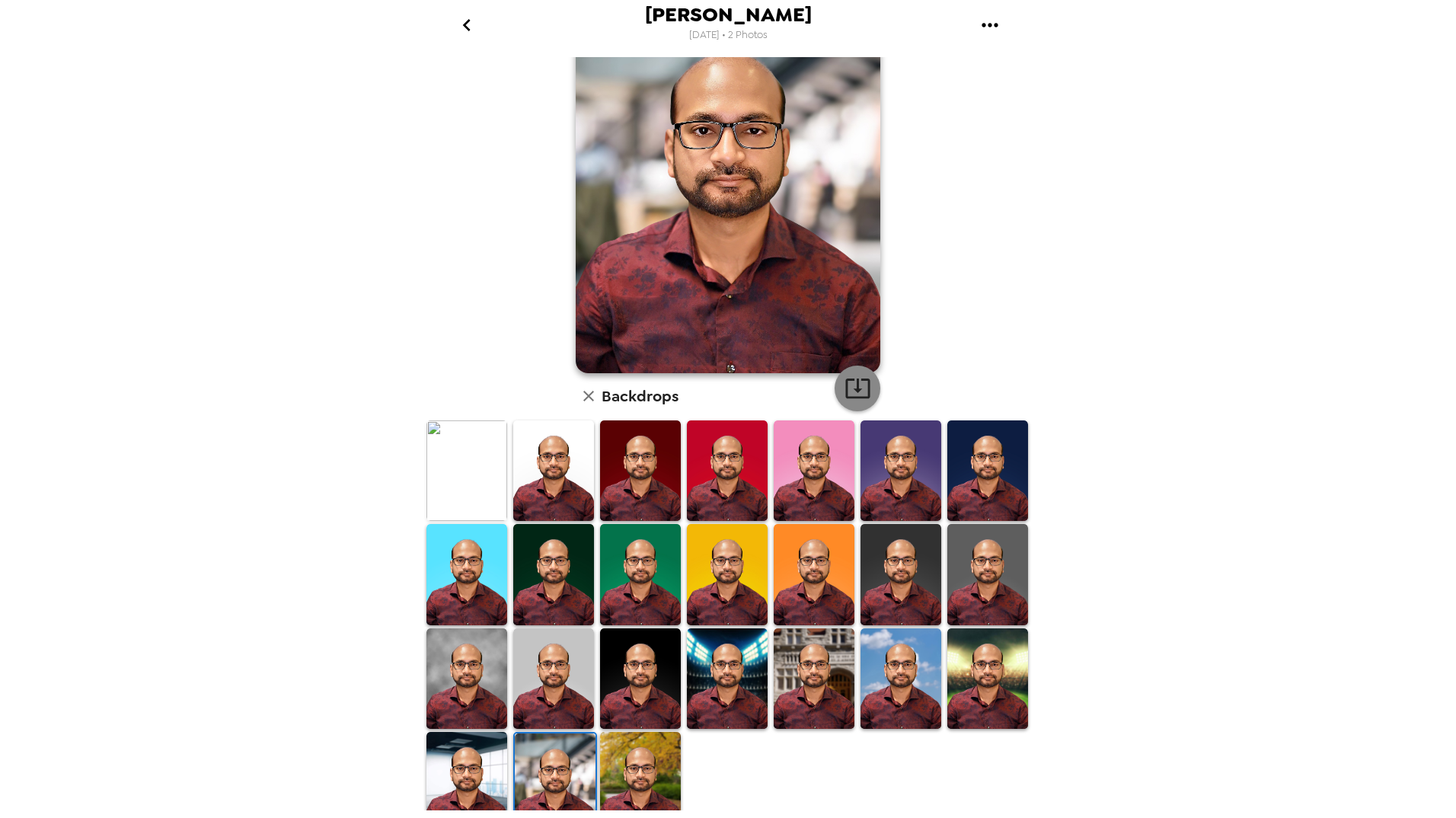
click at [854, 390] on icon "button" at bounding box center [857, 390] width 24 height 20
drag, startPoint x: 476, startPoint y: 761, endPoint x: 587, endPoint y: 570, distance: 220.9
click at [476, 761] on img at bounding box center [466, 782] width 80 height 100
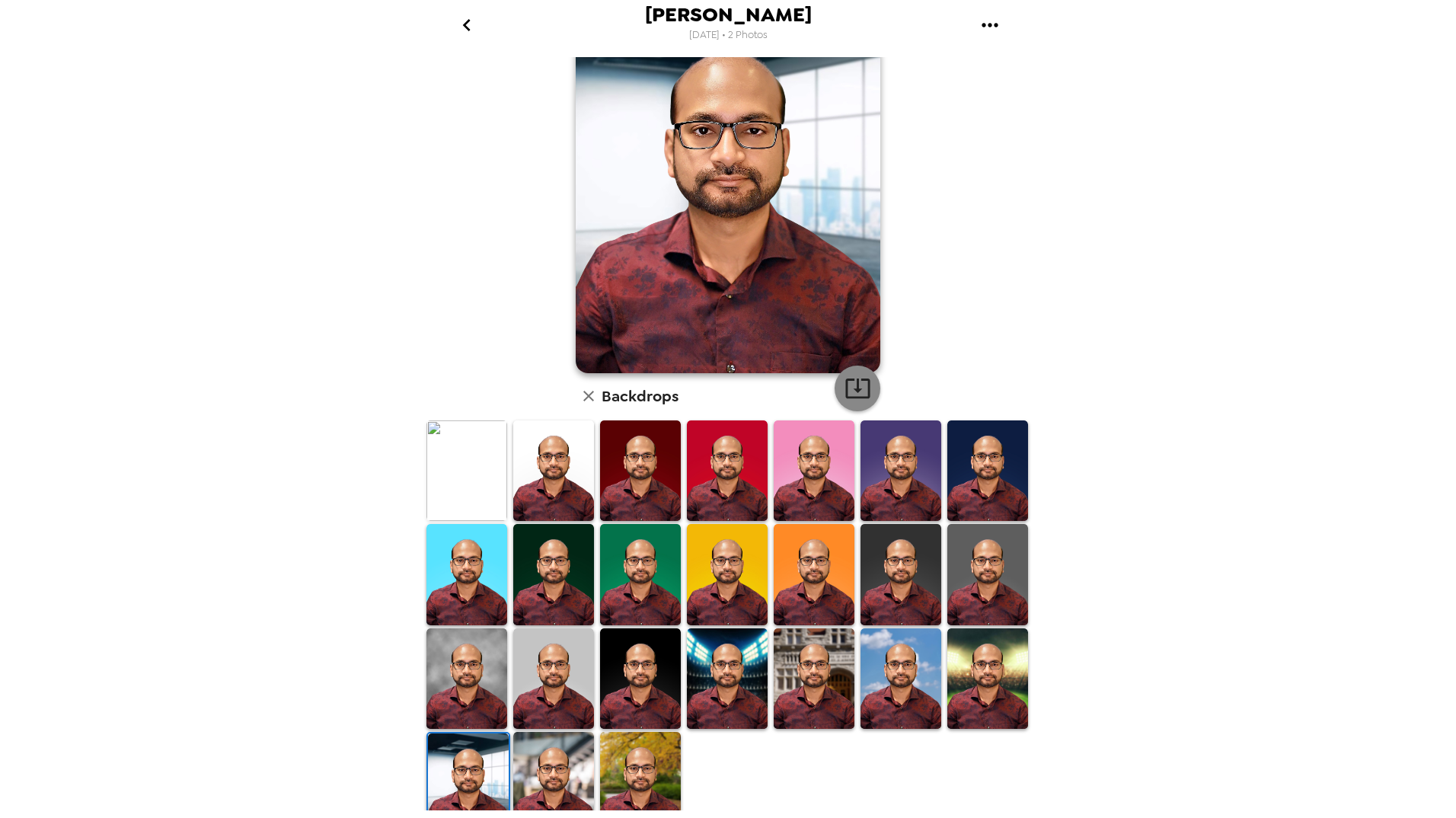
click at [850, 381] on icon "button" at bounding box center [857, 388] width 26 height 26
click at [478, 685] on img at bounding box center [466, 678] width 80 height 100
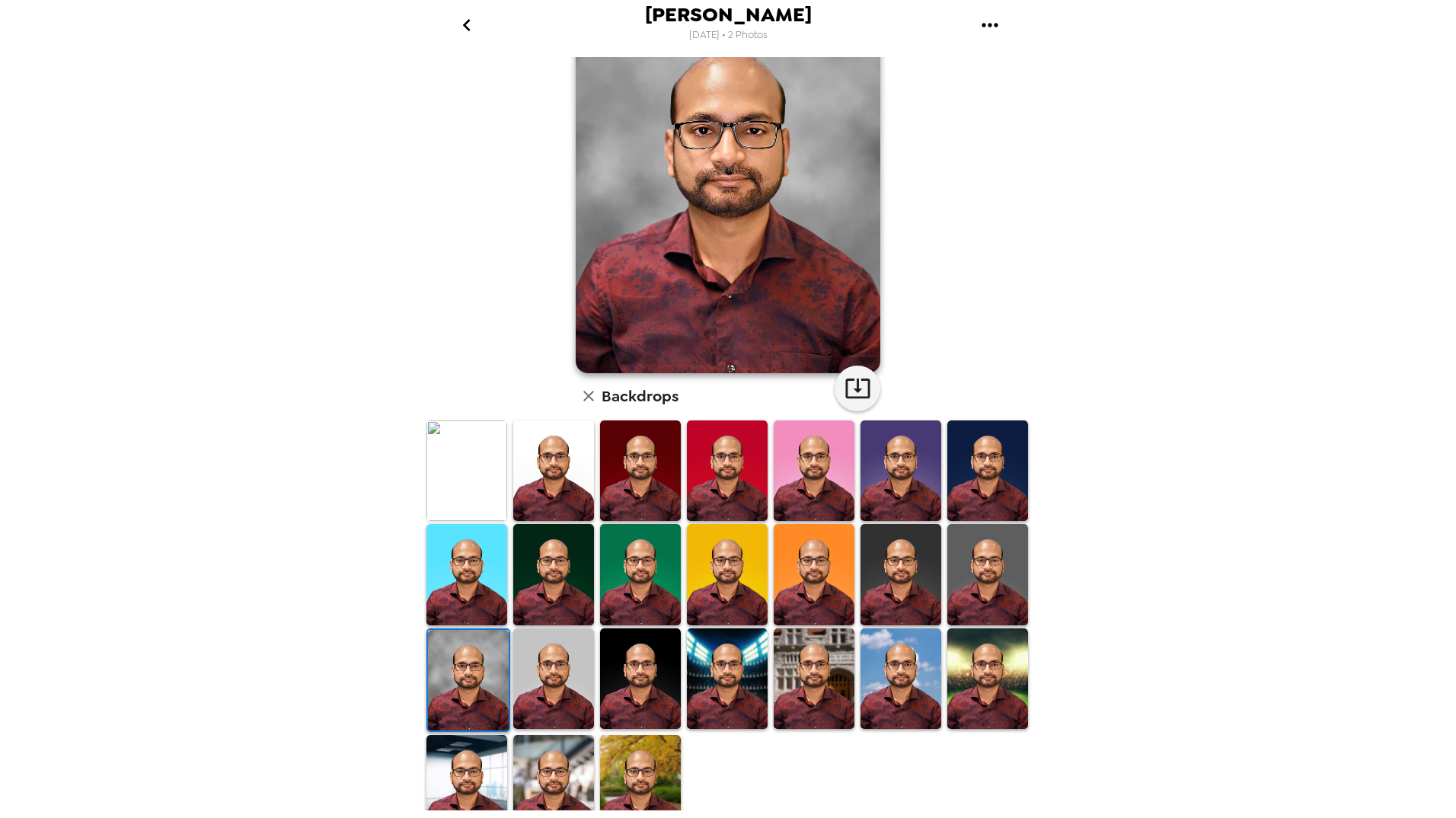
click at [470, 489] on img at bounding box center [466, 470] width 80 height 100
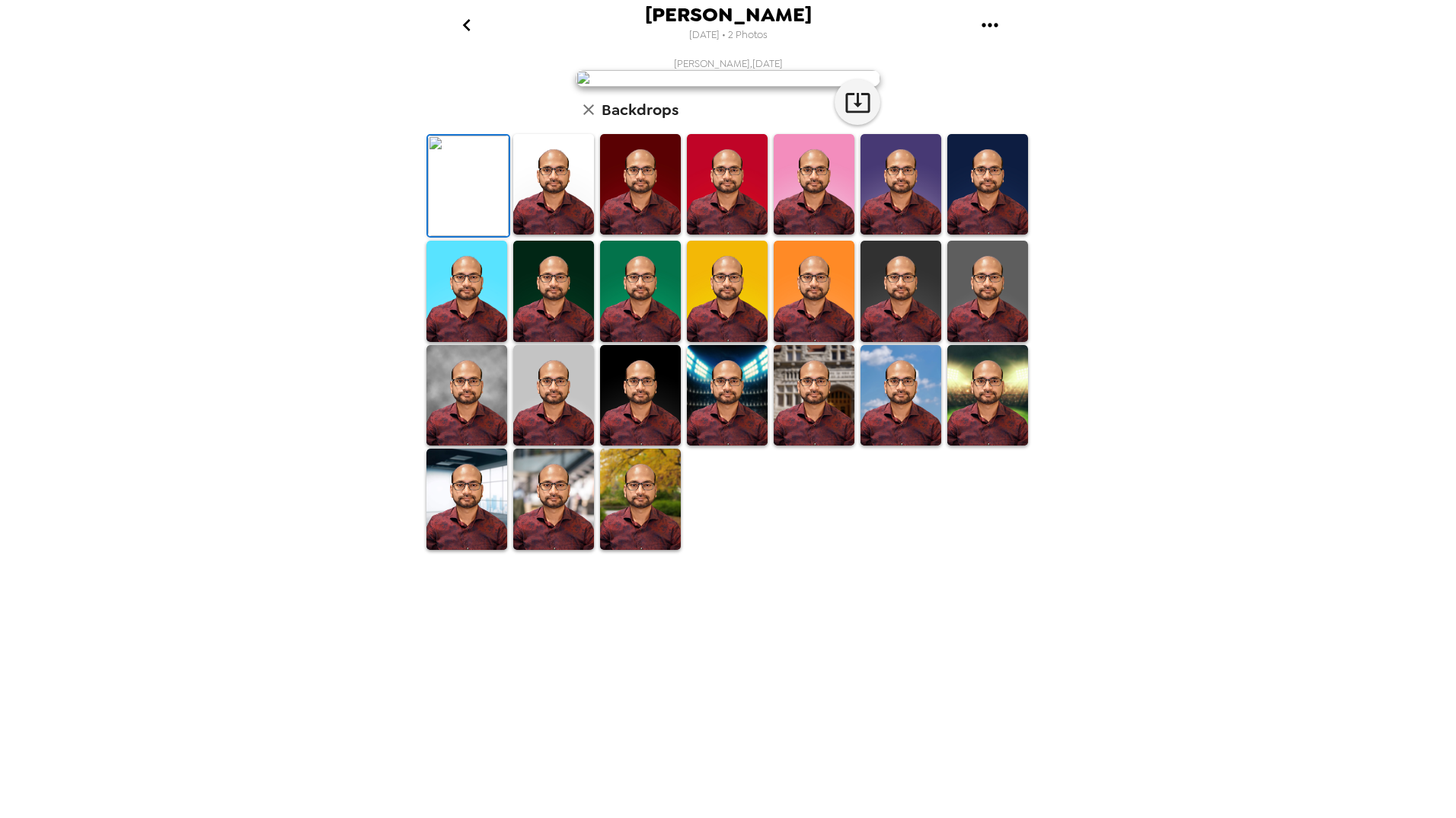
click at [456, 446] on img at bounding box center [466, 395] width 80 height 100
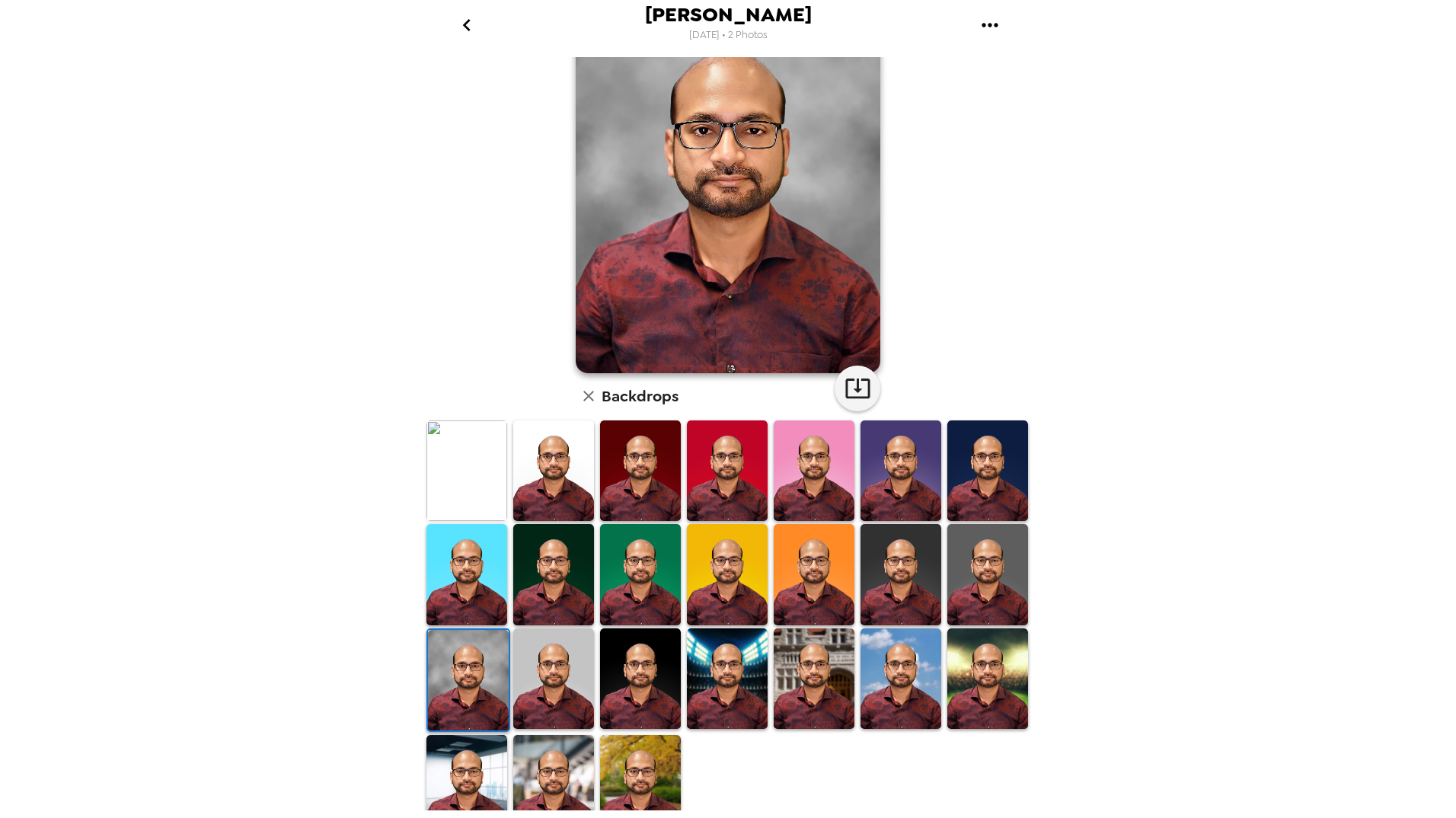
click at [467, 465] on img at bounding box center [466, 470] width 80 height 100
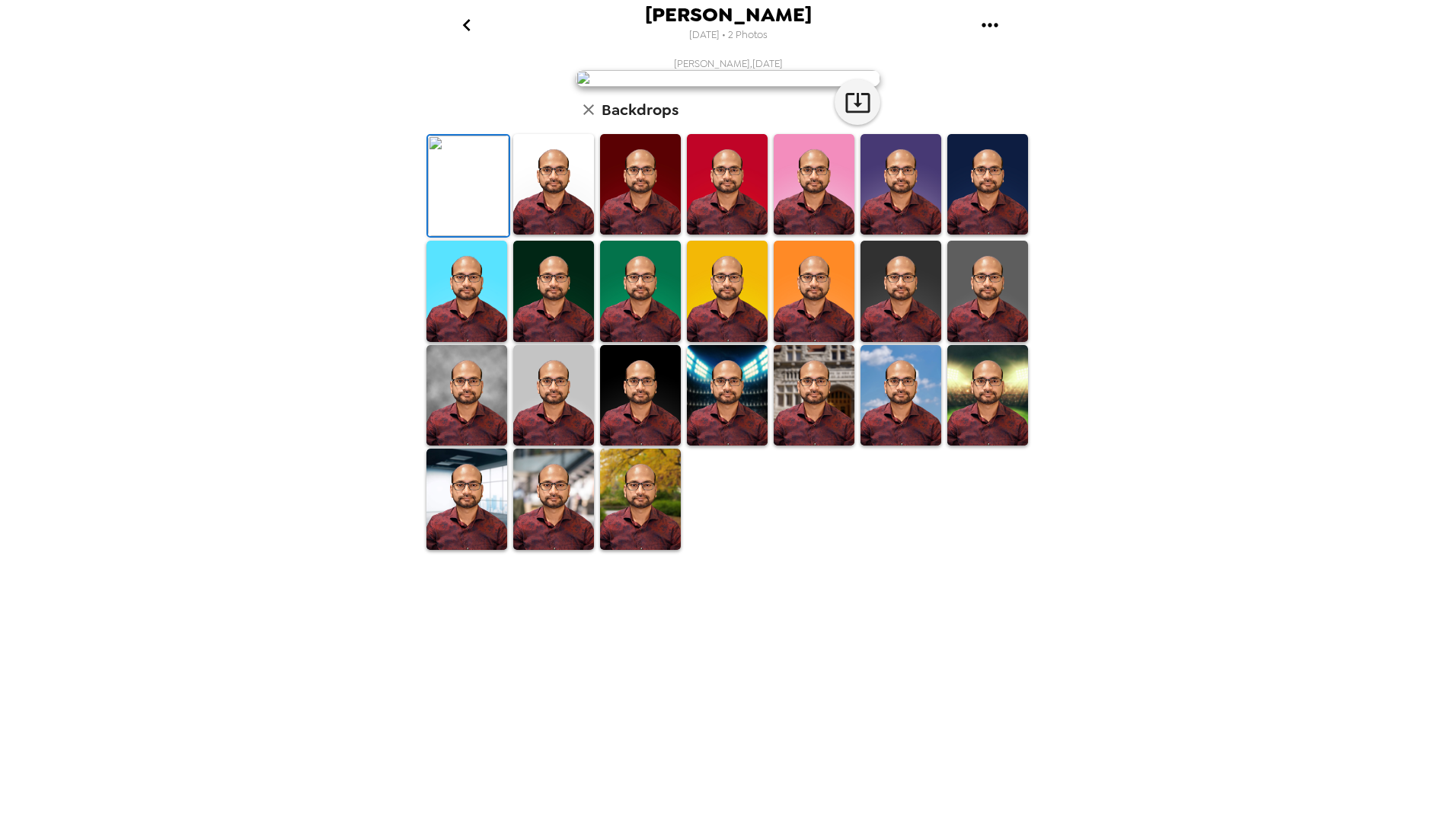
click at [447, 446] on img at bounding box center [466, 395] width 80 height 100
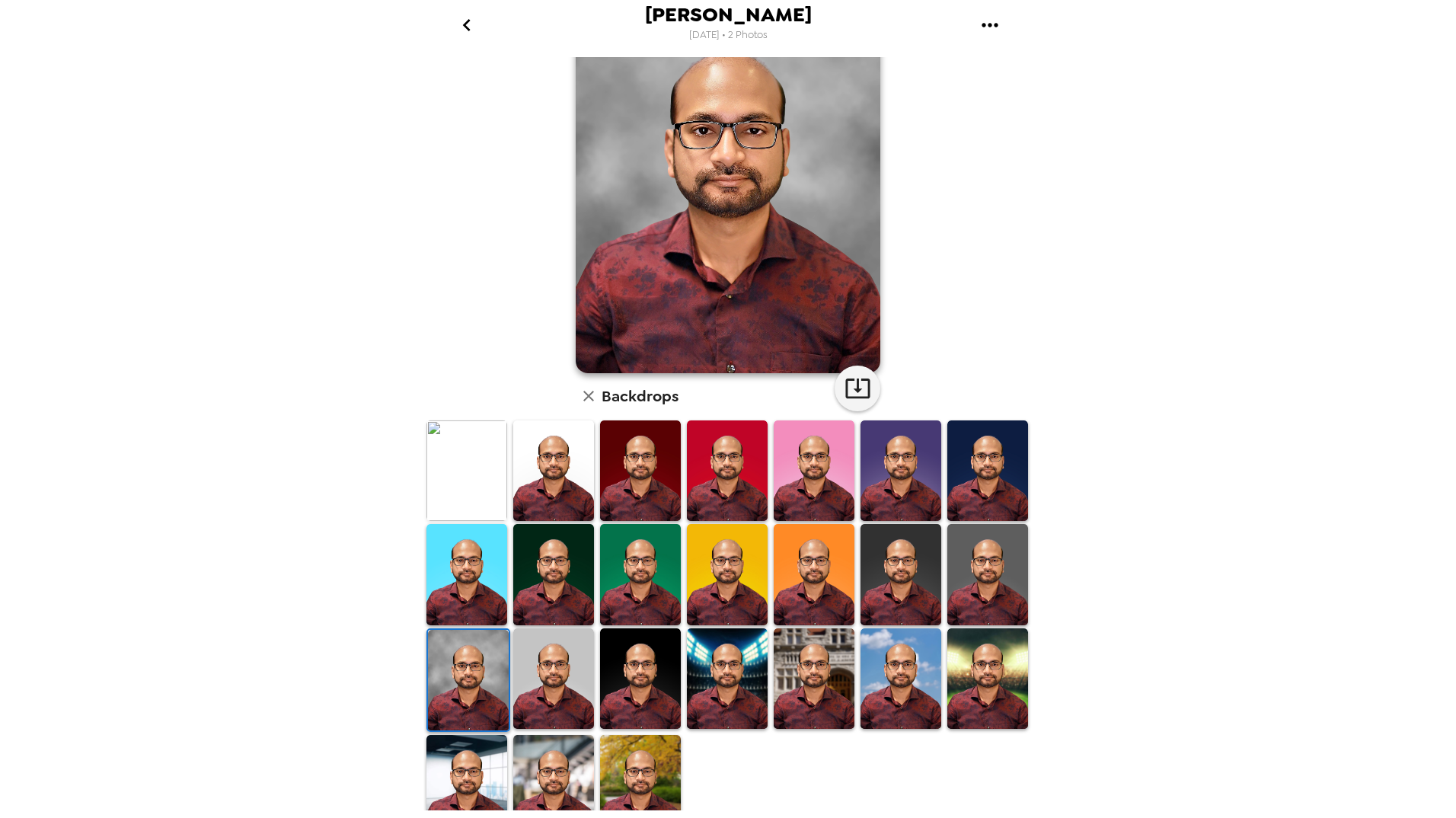
click at [456, 486] on img at bounding box center [466, 470] width 80 height 100
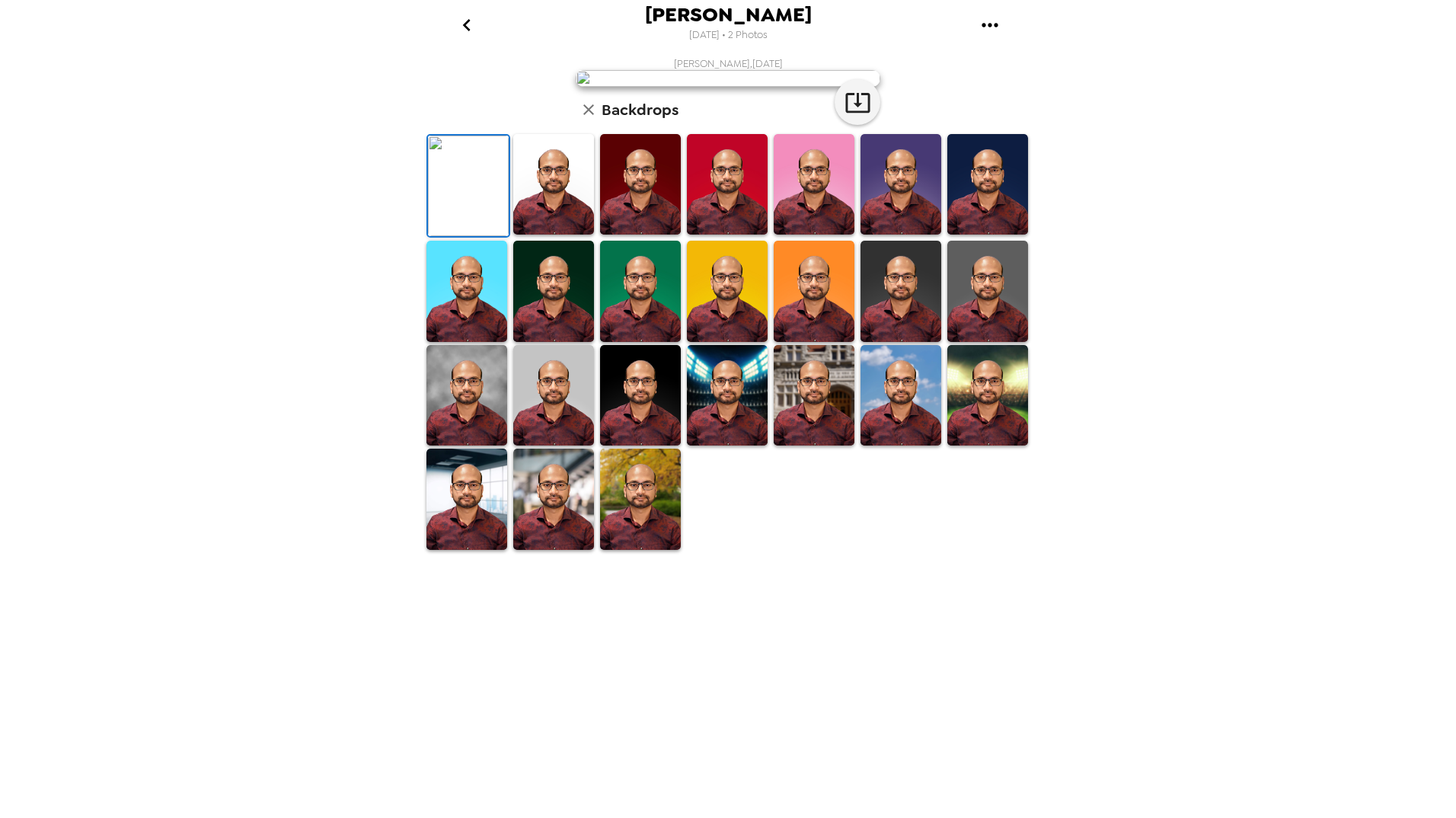
click at [551, 446] on img at bounding box center [553, 395] width 80 height 100
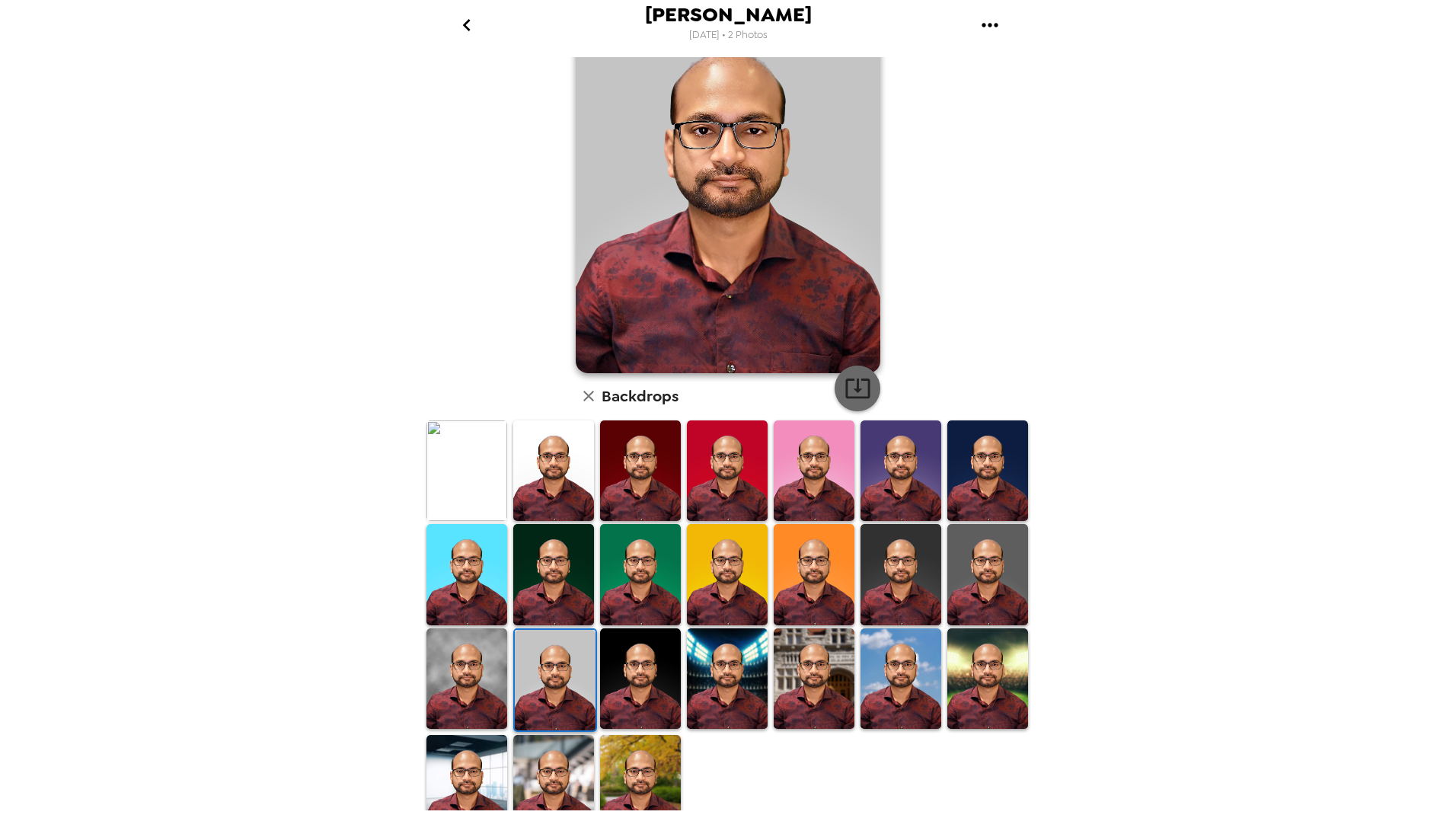
click at [846, 390] on icon "button" at bounding box center [857, 388] width 26 height 26
click at [980, 580] on img at bounding box center [987, 574] width 80 height 100
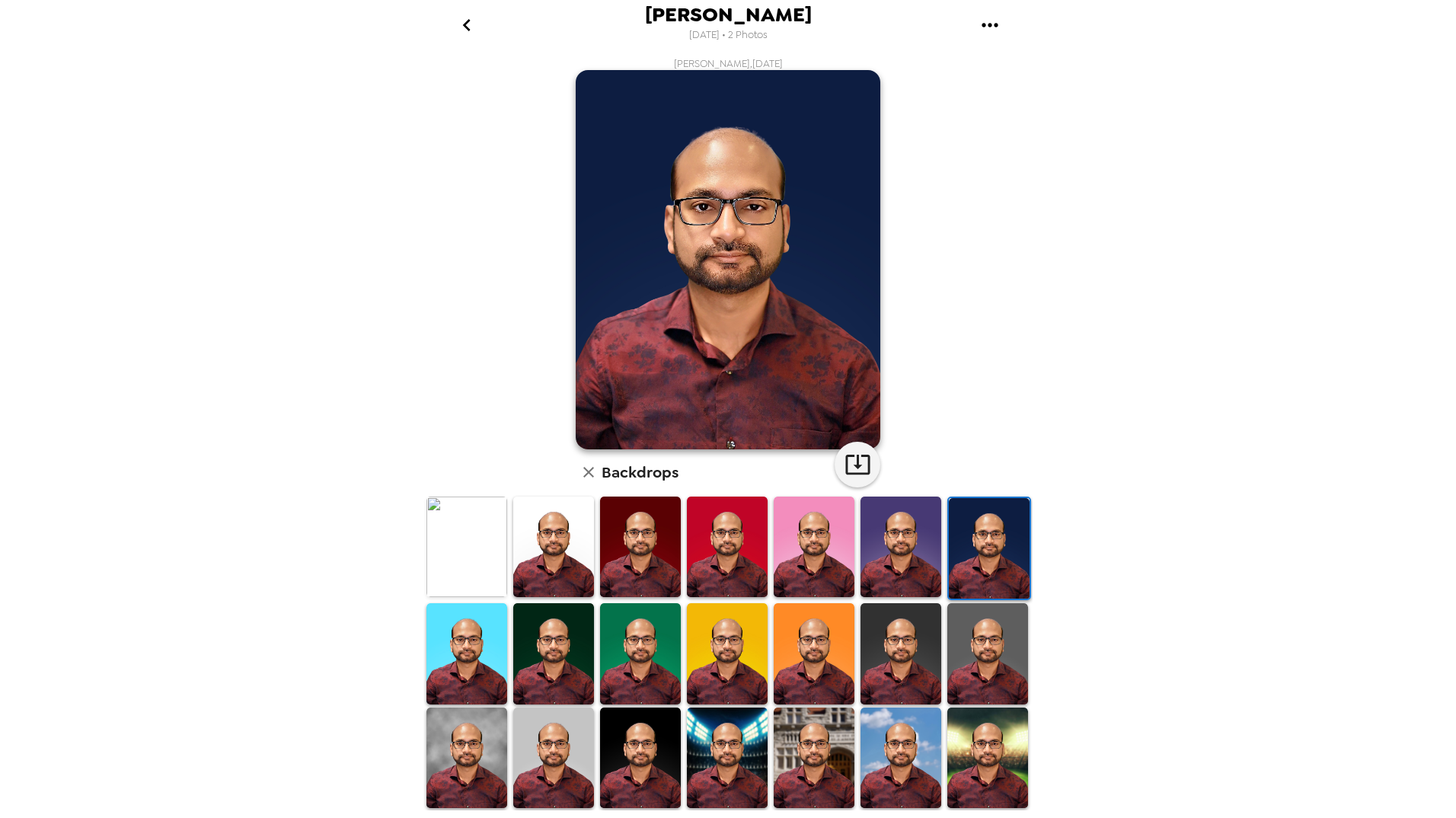
scroll to position [76, 0]
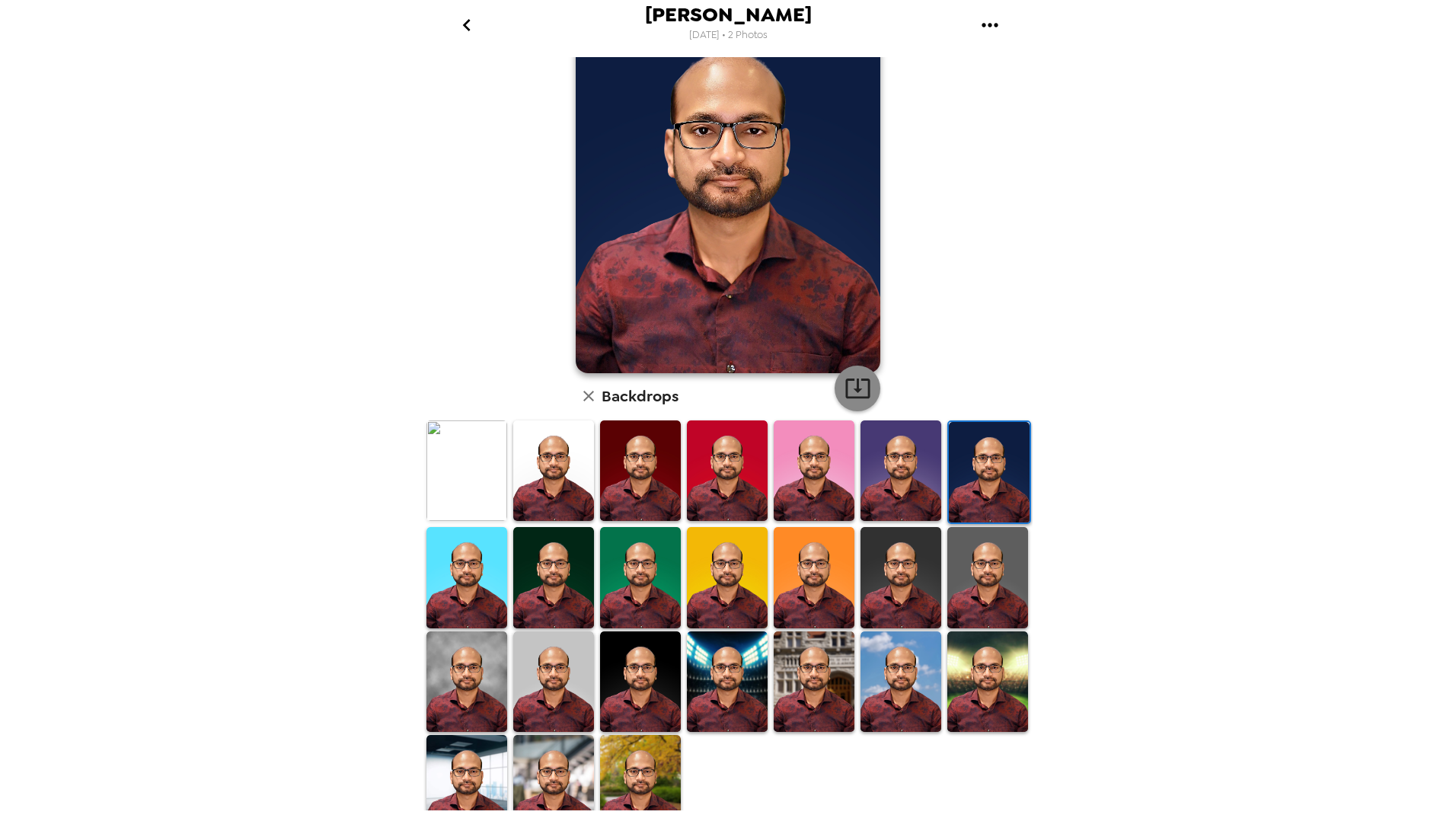
click at [847, 387] on icon "button" at bounding box center [857, 388] width 26 height 26
drag, startPoint x: 894, startPoint y: 573, endPoint x: 949, endPoint y: 431, distance: 152.3
click at [895, 573] on img at bounding box center [900, 577] width 80 height 100
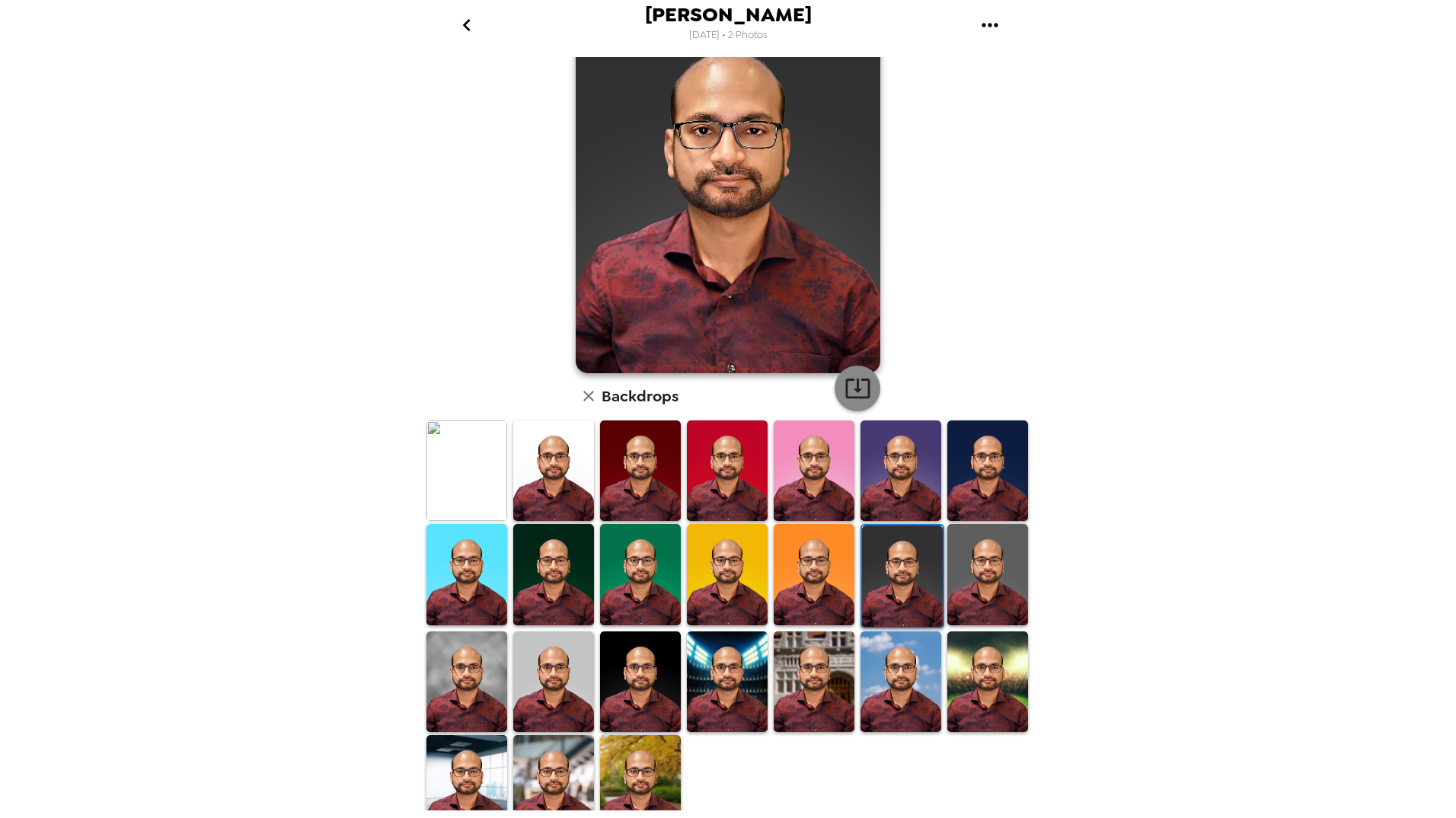
click at [851, 394] on icon "button" at bounding box center [857, 388] width 26 height 26
drag, startPoint x: 973, startPoint y: 559, endPoint x: 826, endPoint y: 429, distance: 196.2
click at [973, 559] on img at bounding box center [987, 574] width 80 height 100
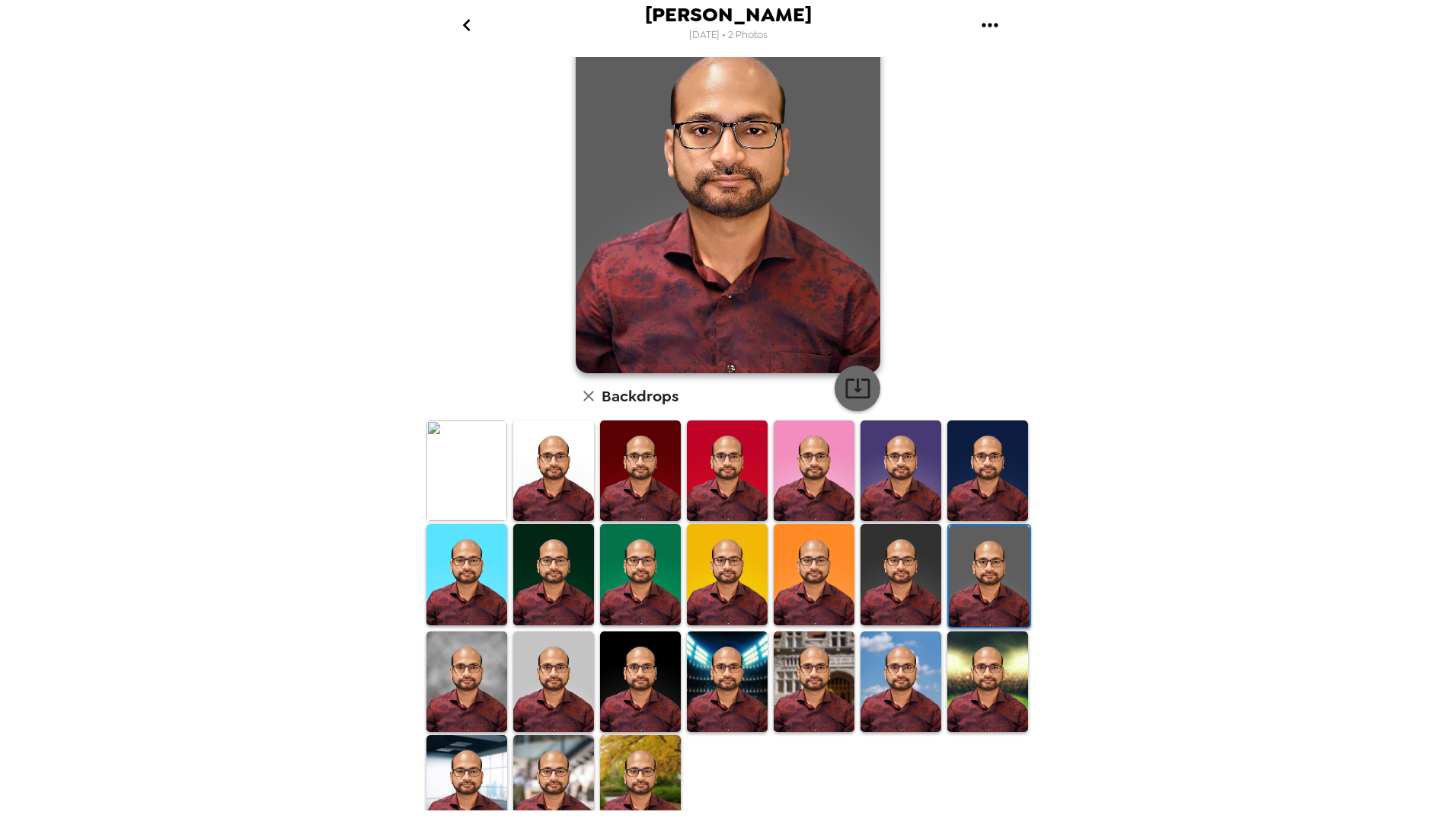
click at [844, 386] on icon "button" at bounding box center [857, 388] width 26 height 26
click at [808, 670] on img at bounding box center [813, 681] width 80 height 100
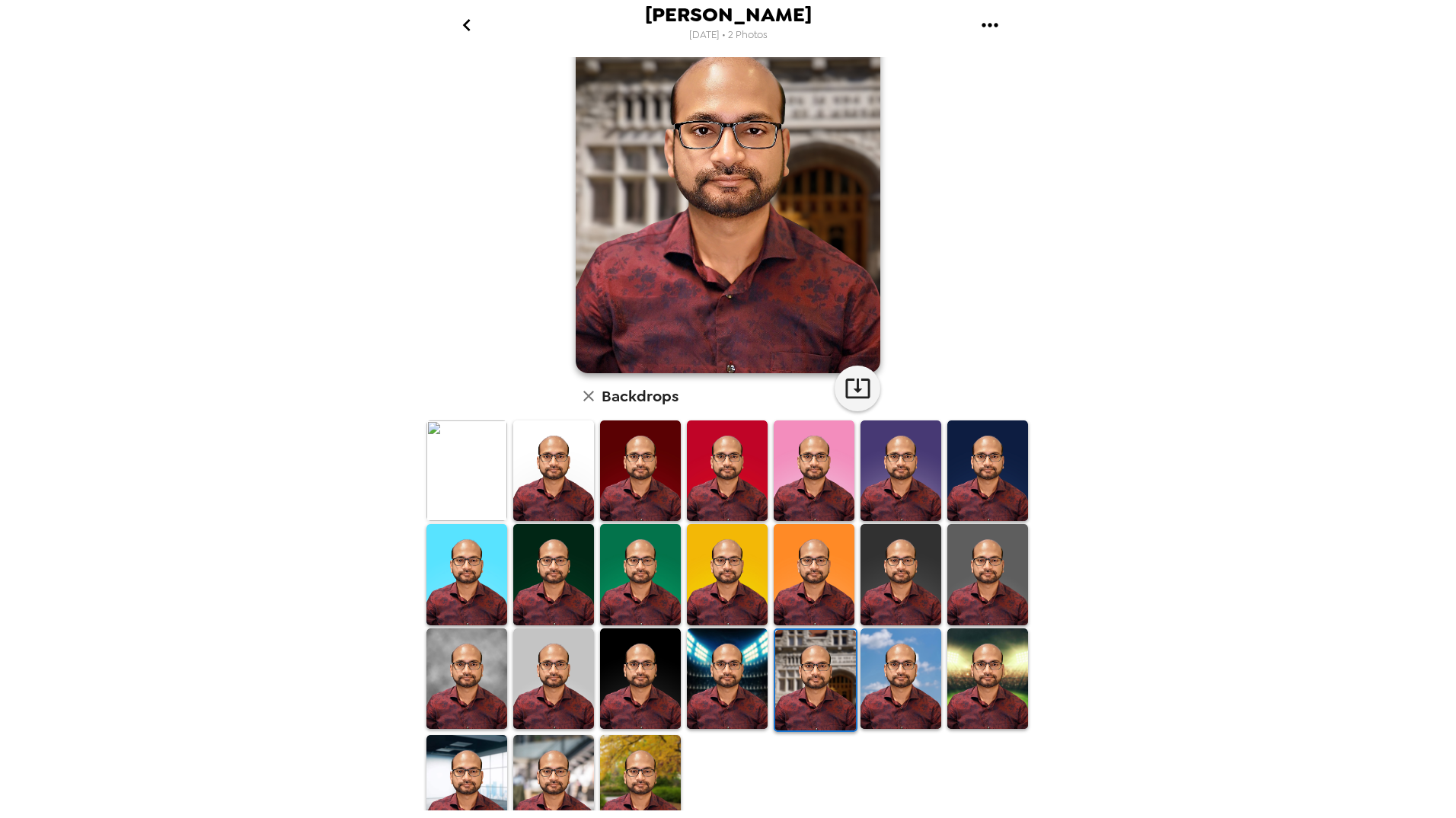
click at [724, 690] on img at bounding box center [727, 678] width 80 height 100
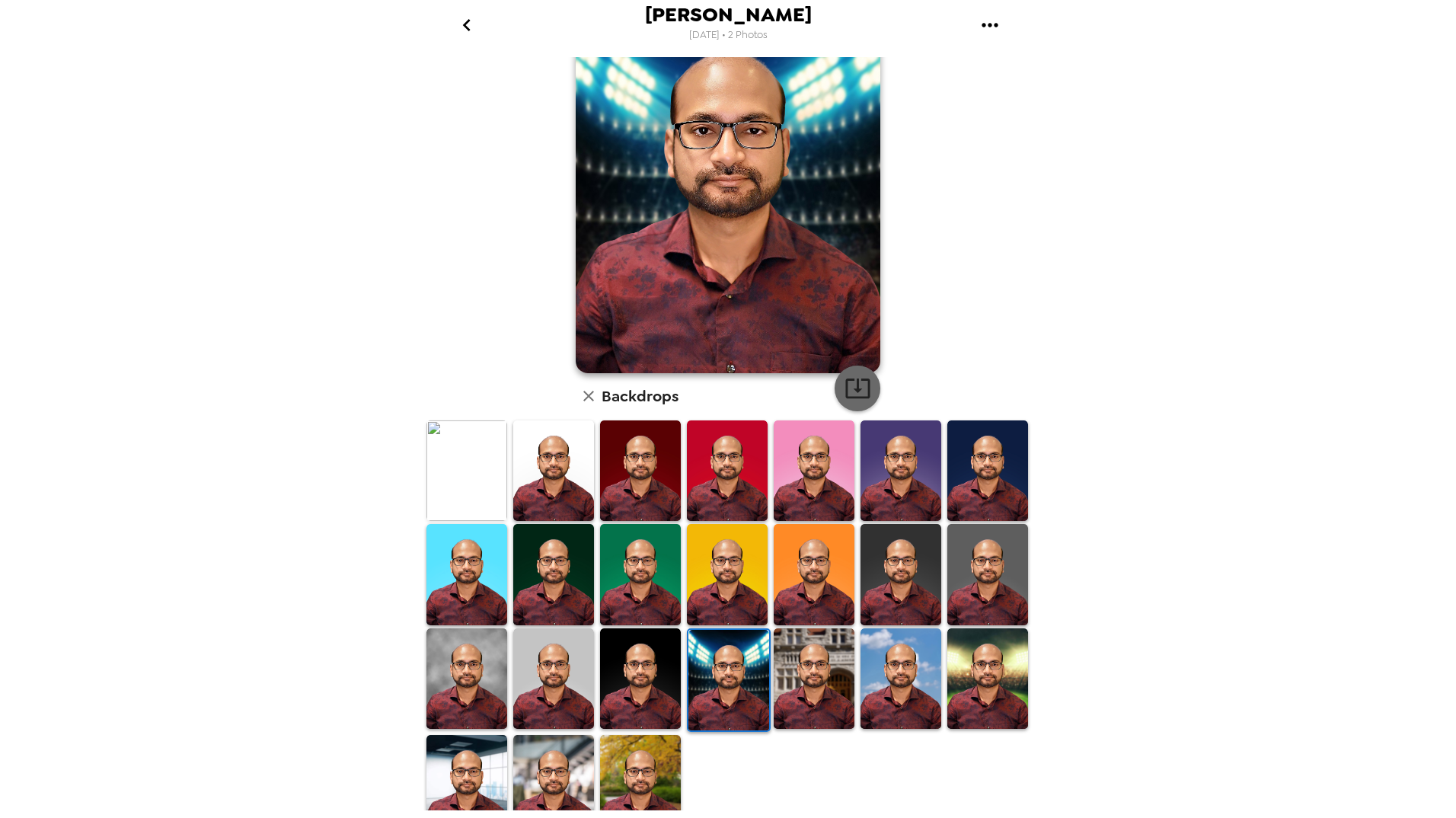
click at [863, 389] on icon "button" at bounding box center [857, 390] width 24 height 20
drag, startPoint x: 709, startPoint y: 477, endPoint x: 659, endPoint y: 473, distance: 50.2
click at [709, 477] on img at bounding box center [727, 470] width 80 height 100
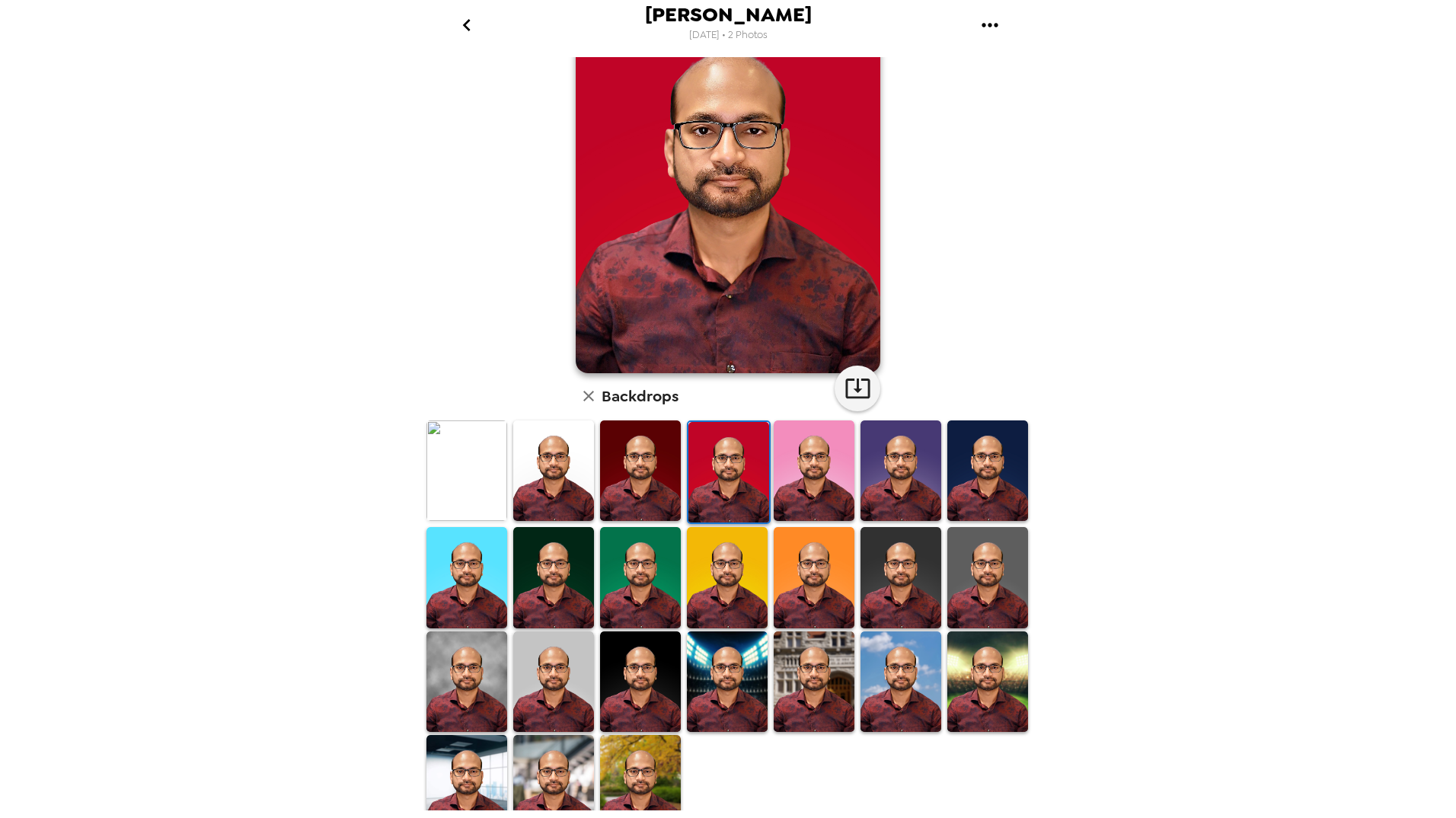
click at [653, 475] on img at bounding box center [640, 470] width 80 height 100
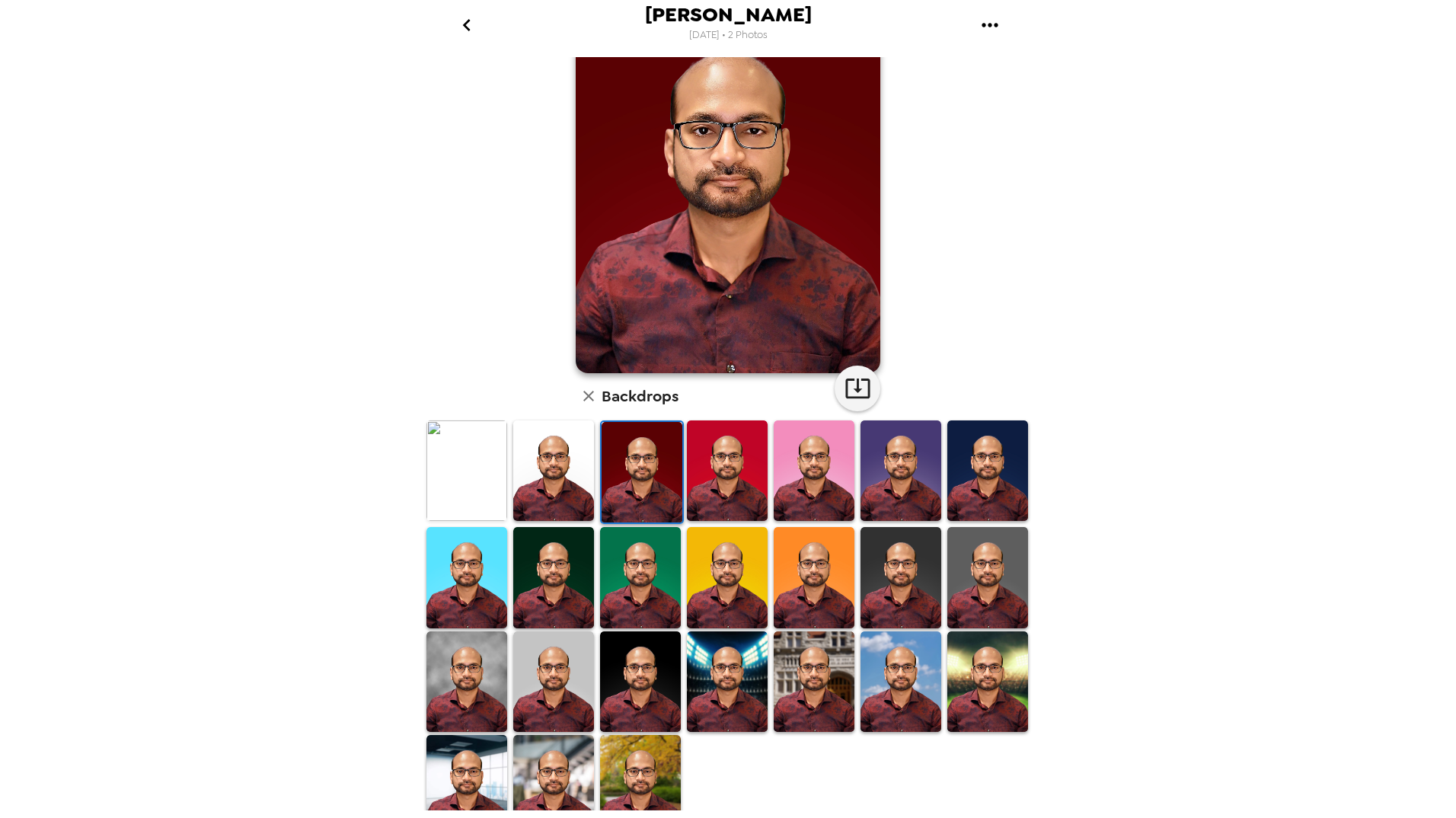
click at [725, 579] on img at bounding box center [727, 577] width 80 height 100
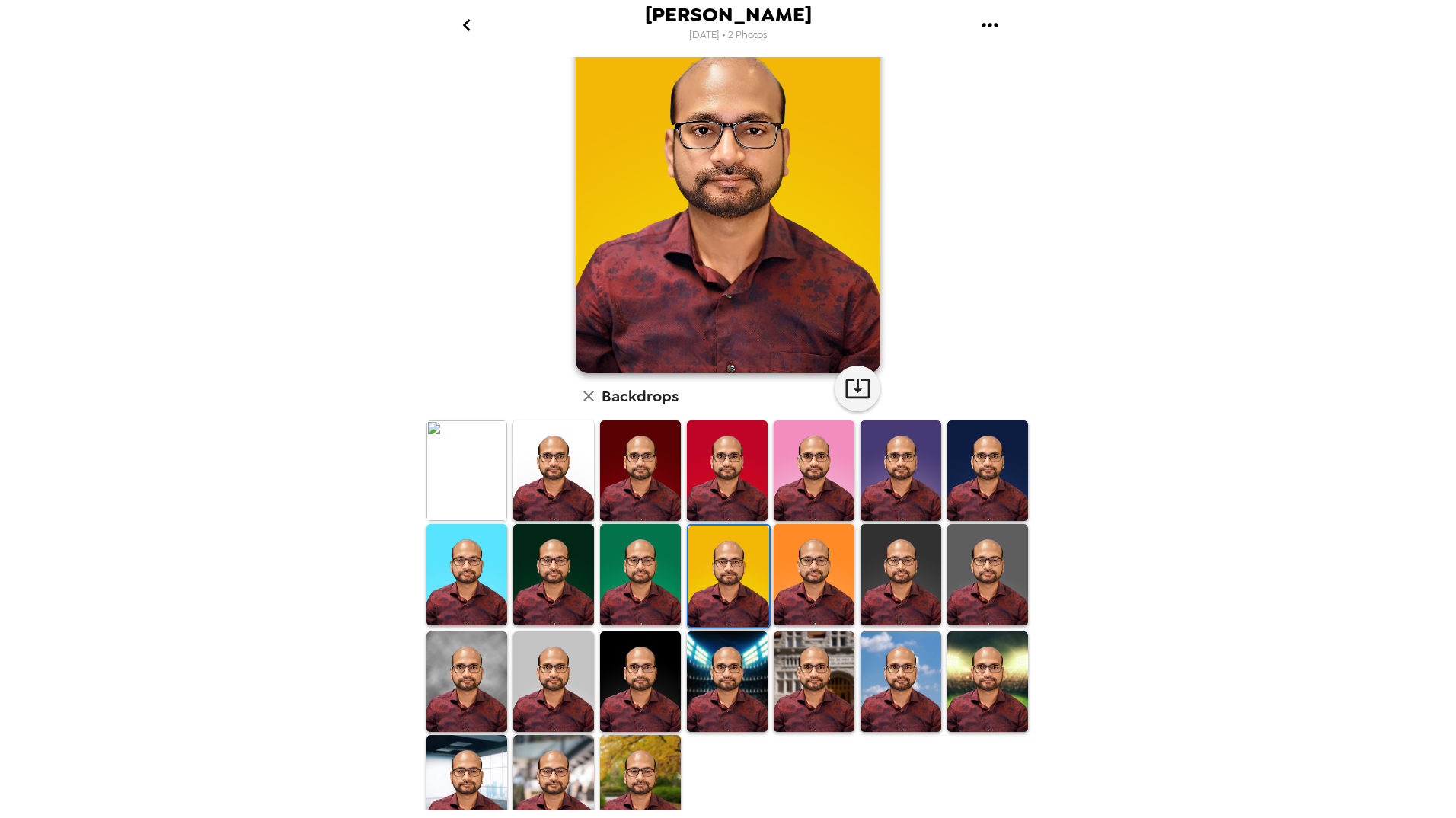
click at [646, 573] on img at bounding box center [640, 574] width 80 height 100
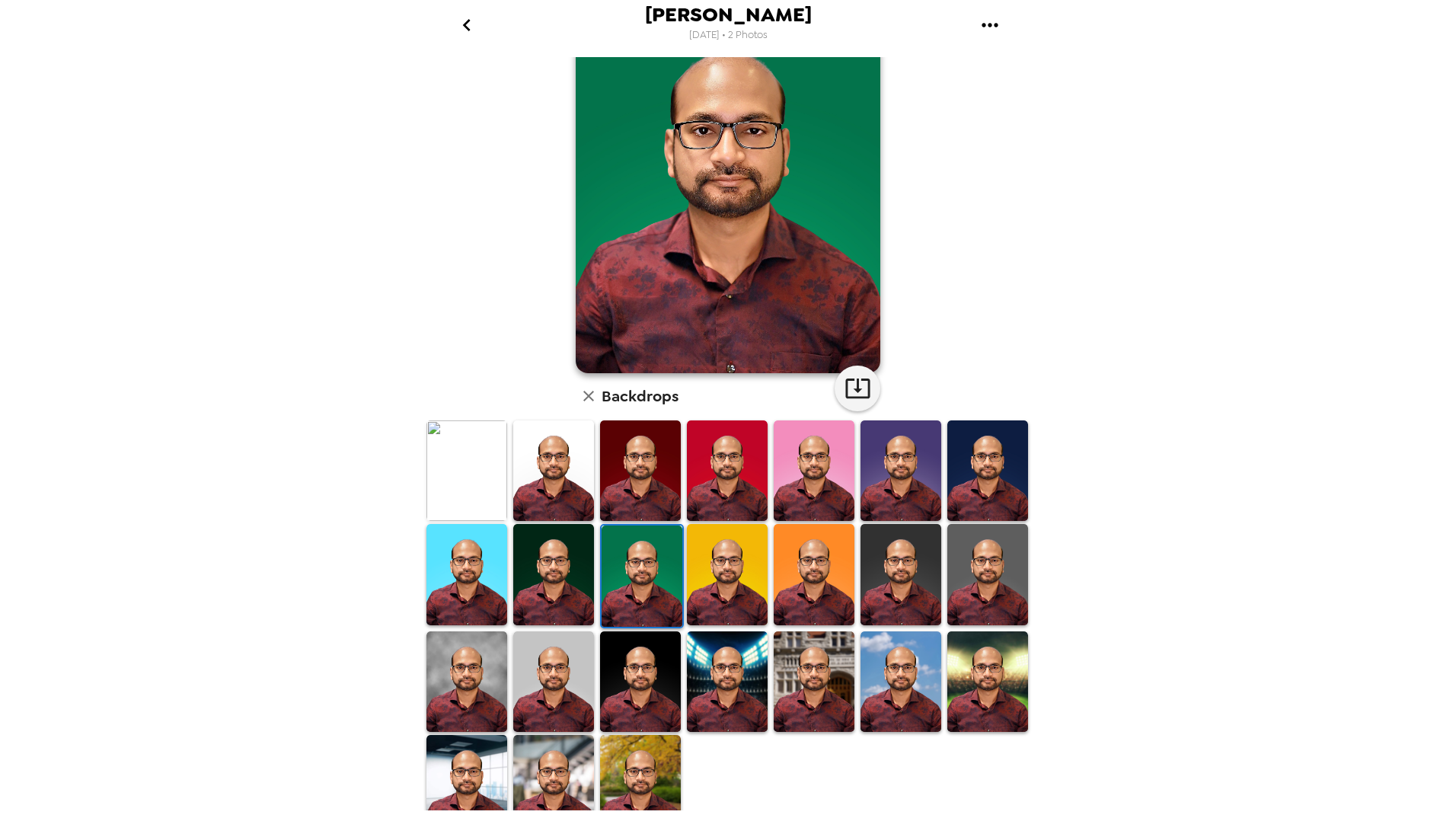
click at [545, 572] on img at bounding box center [553, 574] width 80 height 100
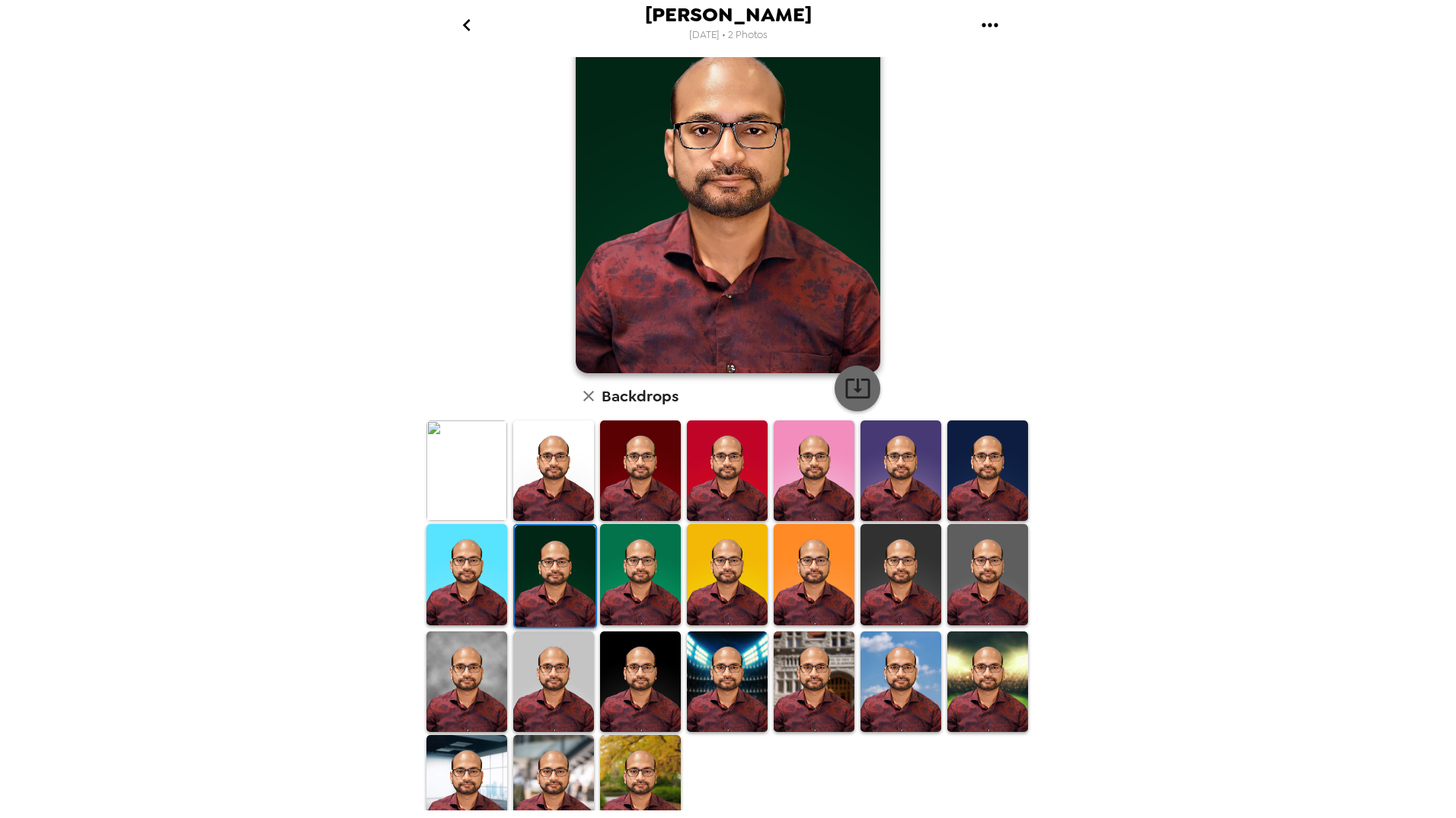
click at [859, 389] on icon "button" at bounding box center [857, 388] width 26 height 26
click at [810, 560] on img at bounding box center [813, 574] width 80 height 100
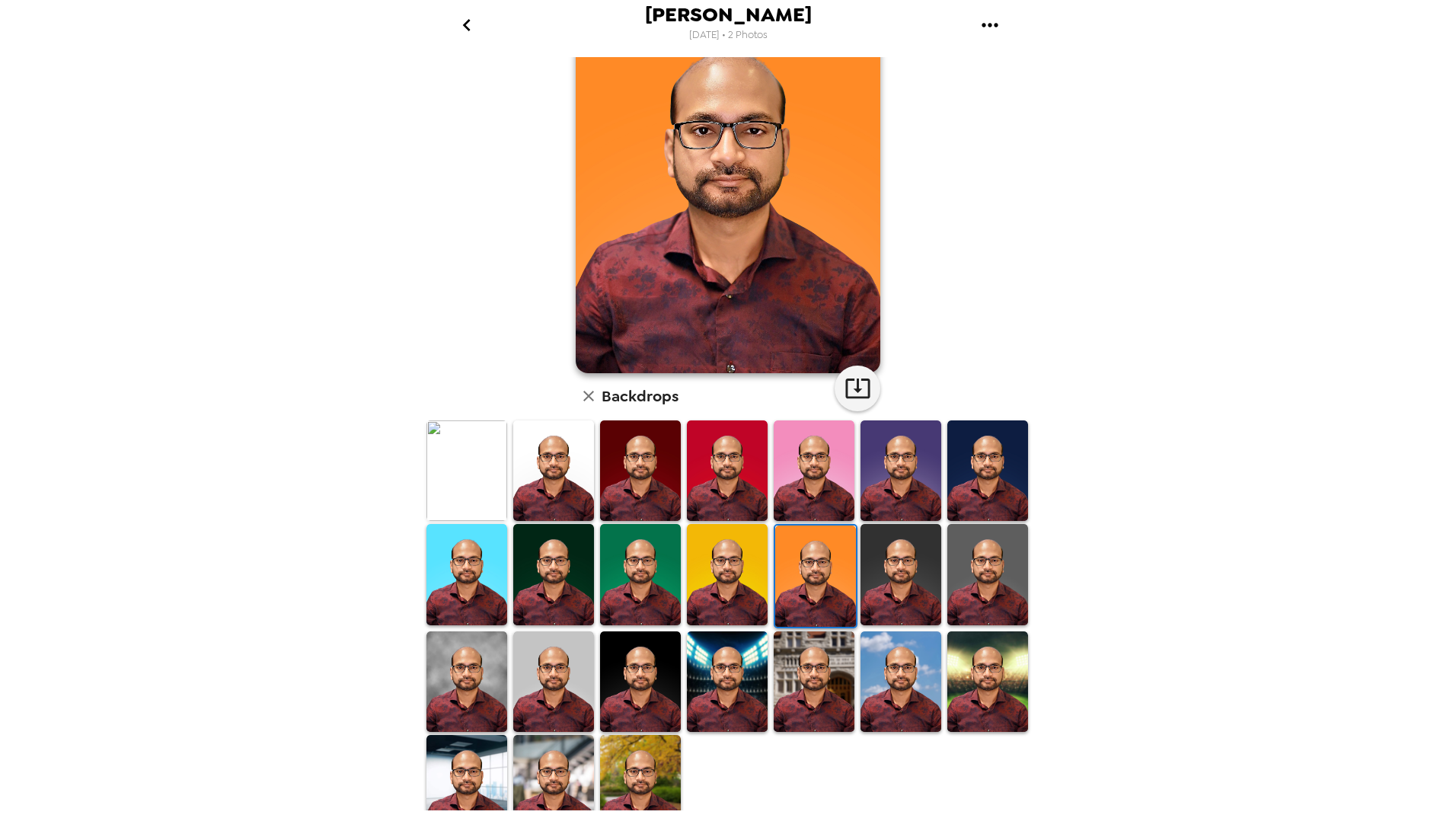
click at [478, 550] on img at bounding box center [466, 574] width 80 height 100
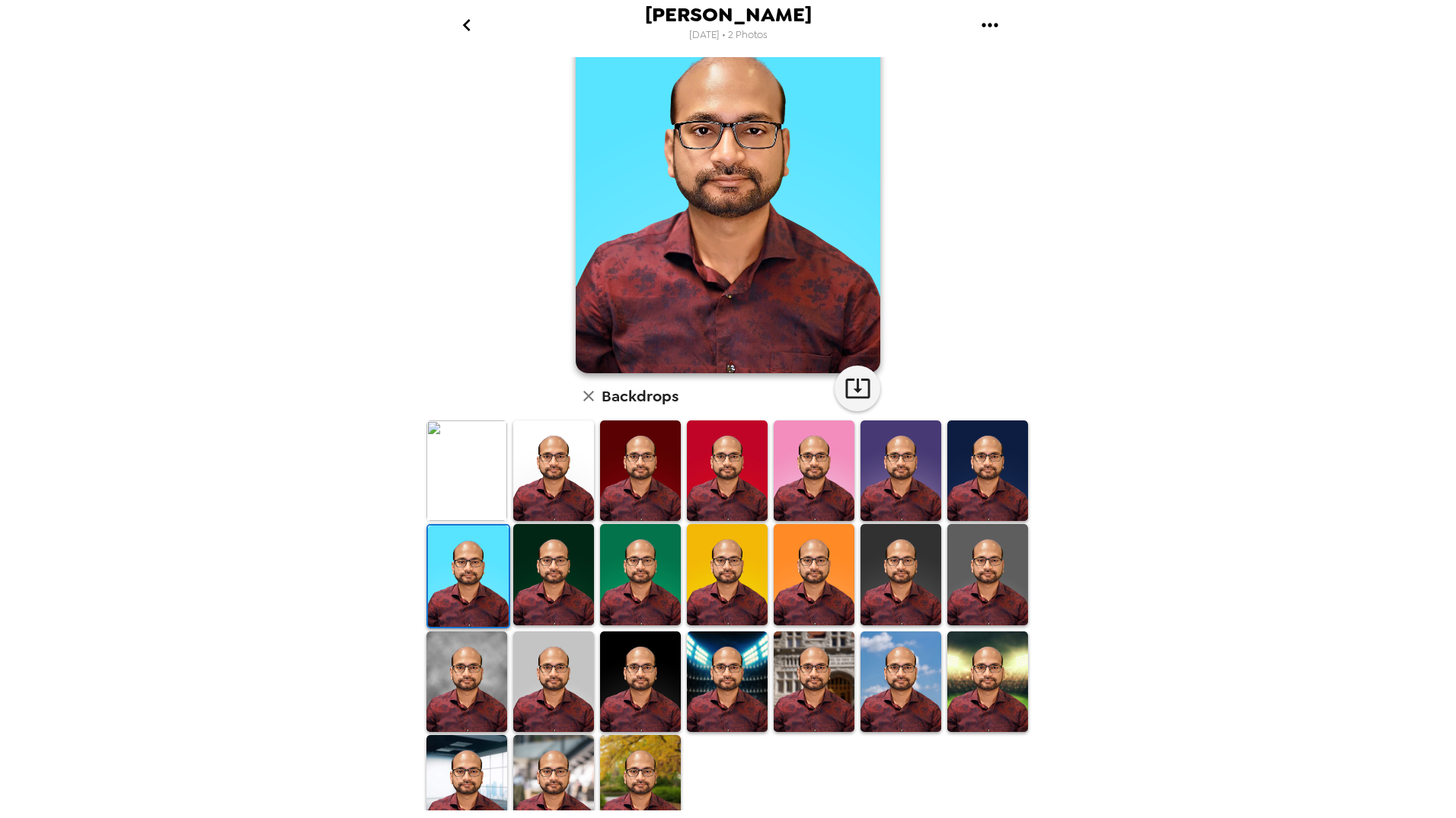
click at [815, 568] on img at bounding box center [813, 574] width 80 height 100
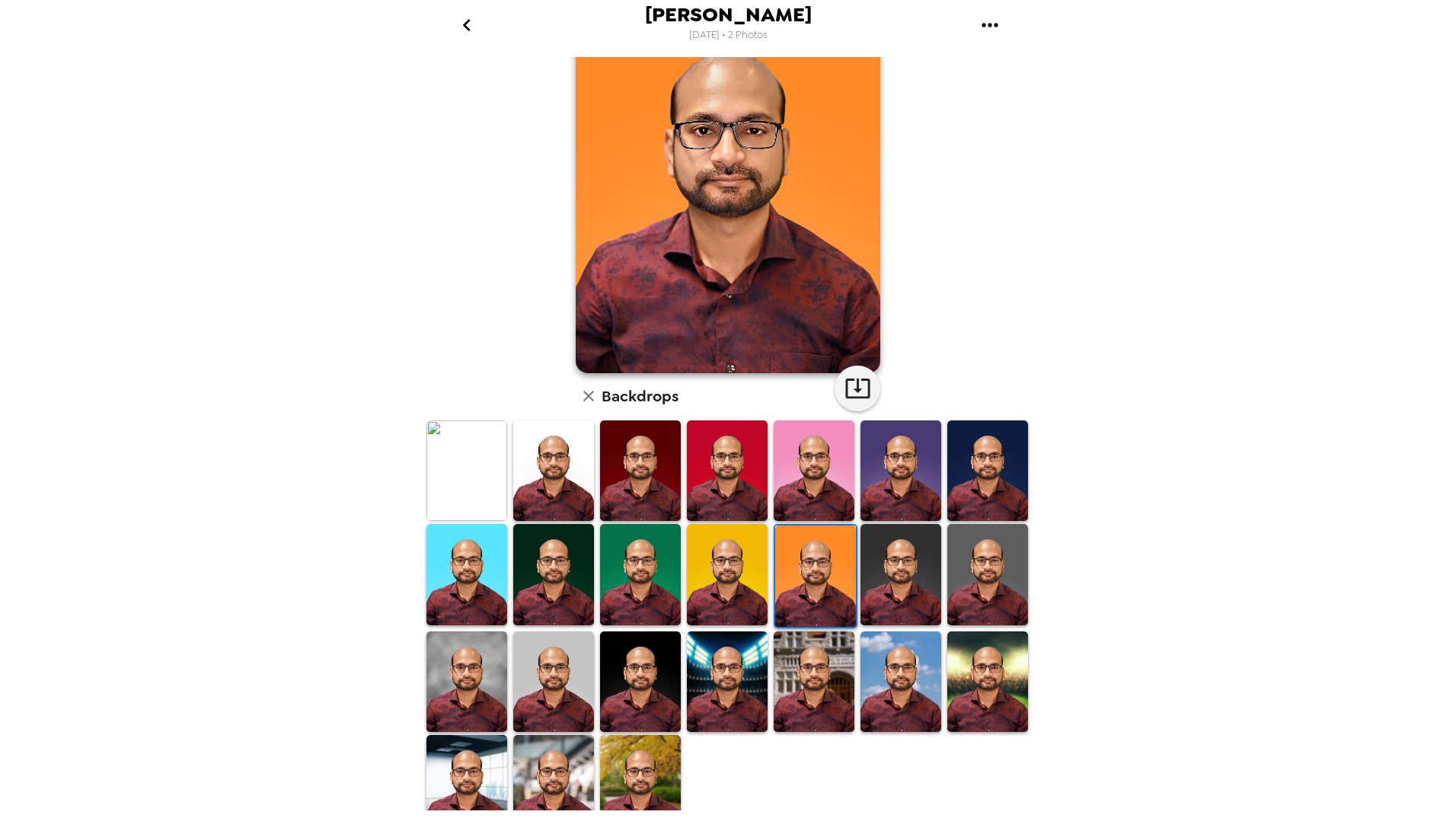
click at [832, 454] on img at bounding box center [813, 470] width 80 height 100
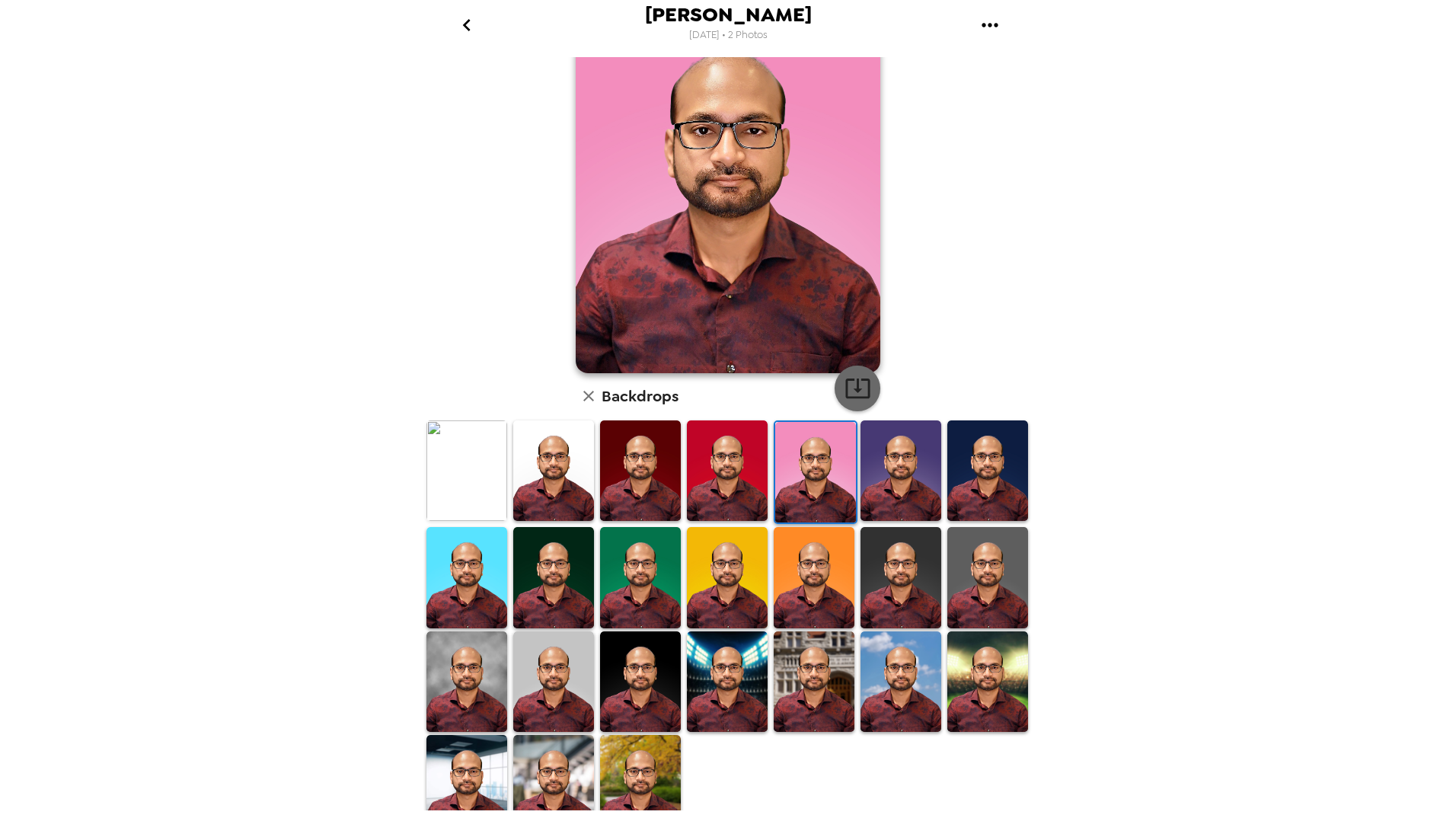
click at [852, 384] on icon "button" at bounding box center [857, 390] width 24 height 20
click at [719, 577] on img at bounding box center [727, 577] width 80 height 100
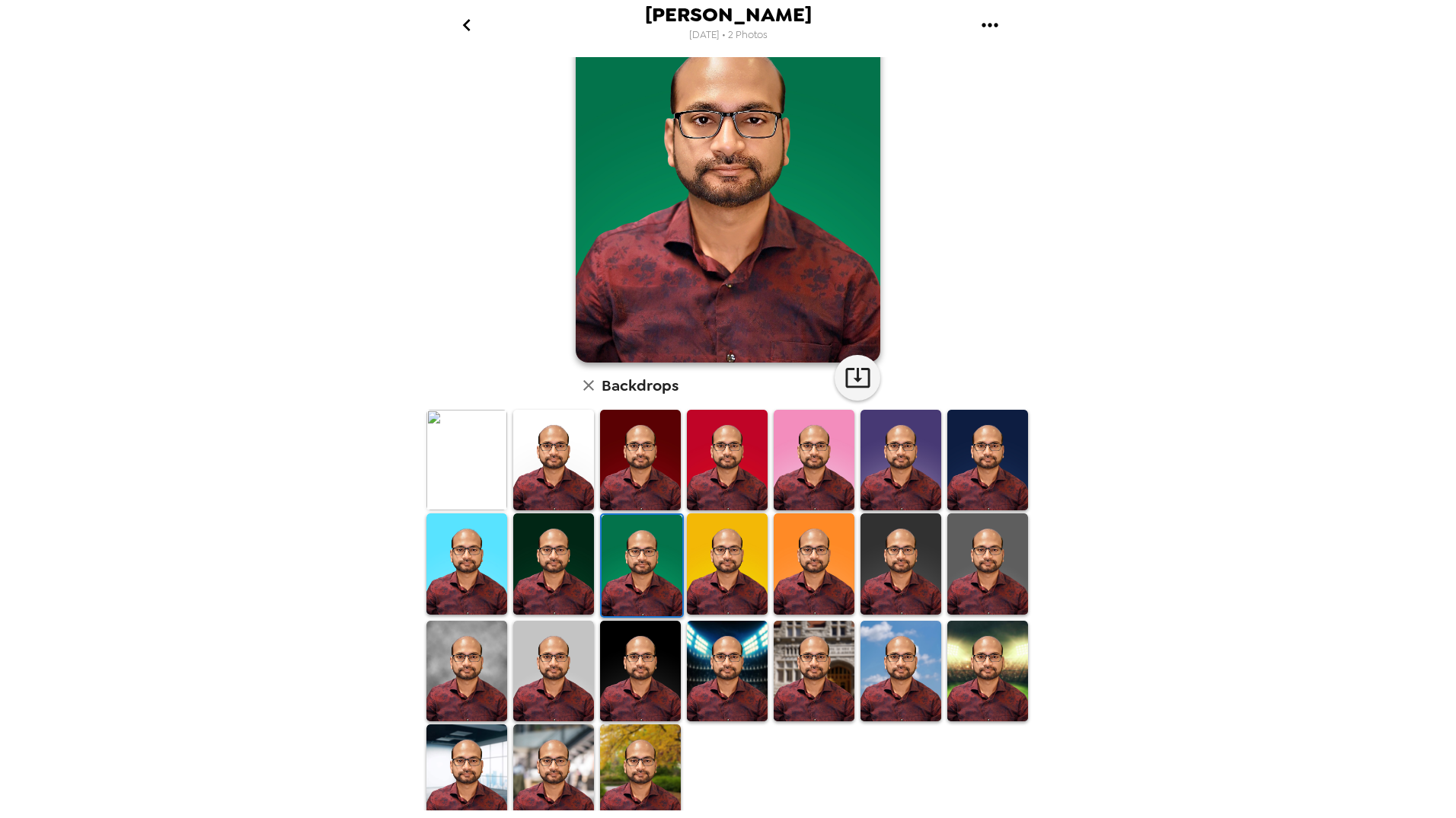
scroll to position [95, 0]
